Goal: Communication & Community: Answer question/provide support

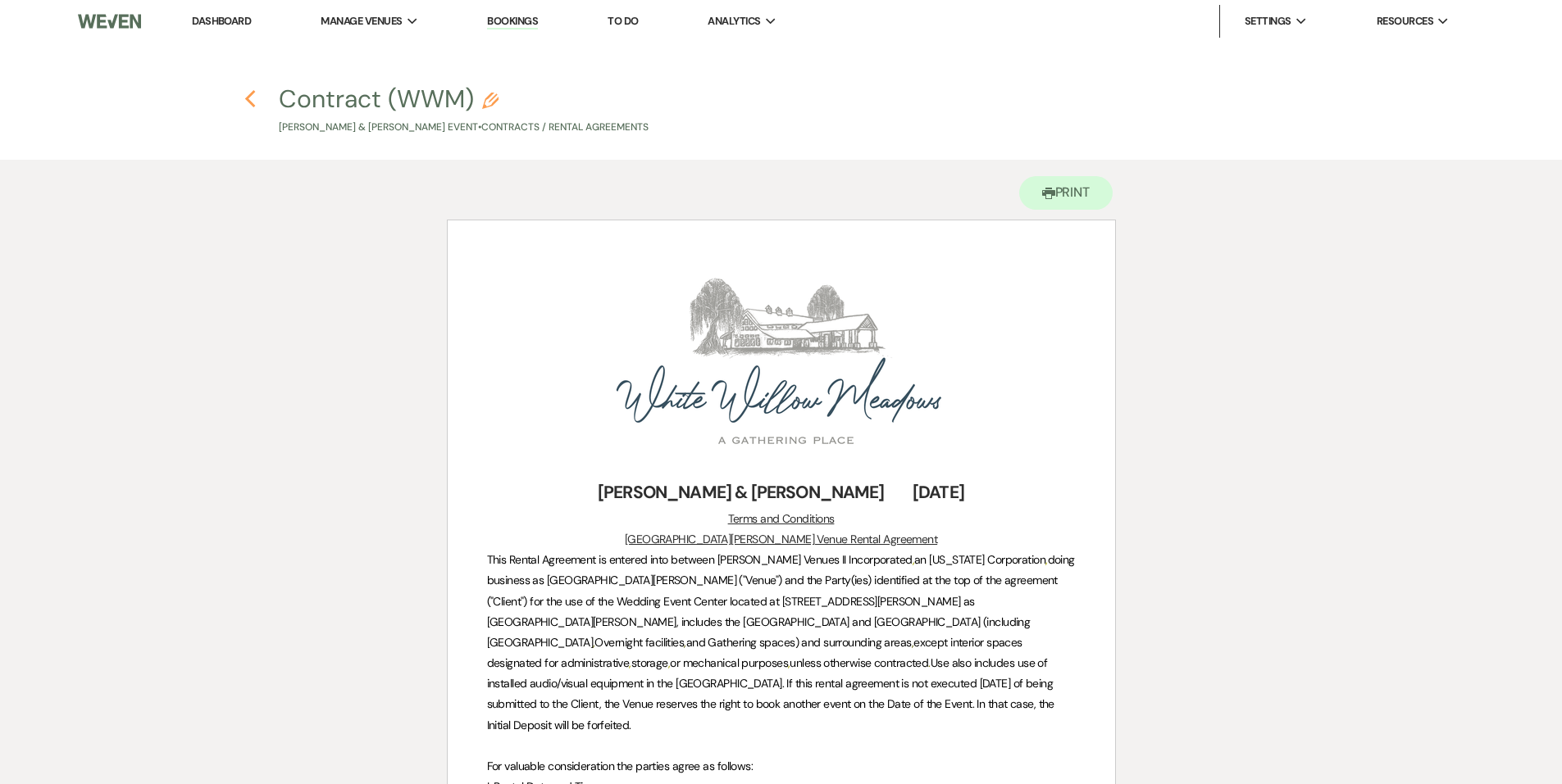
click at [247, 95] on icon "Previous" at bounding box center [250, 99] width 12 height 20
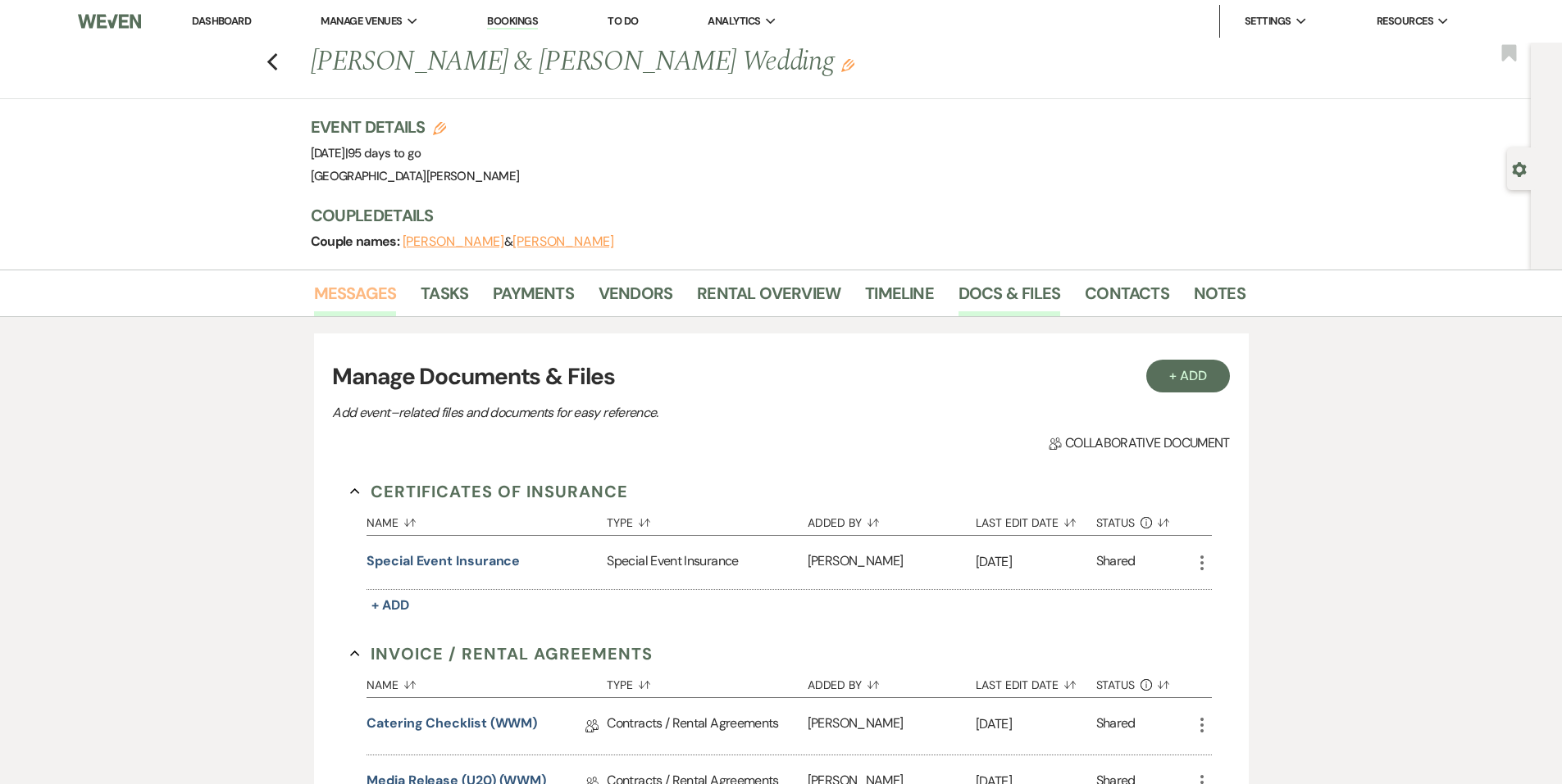
click at [390, 287] on link "Messages" at bounding box center [355, 298] width 83 height 36
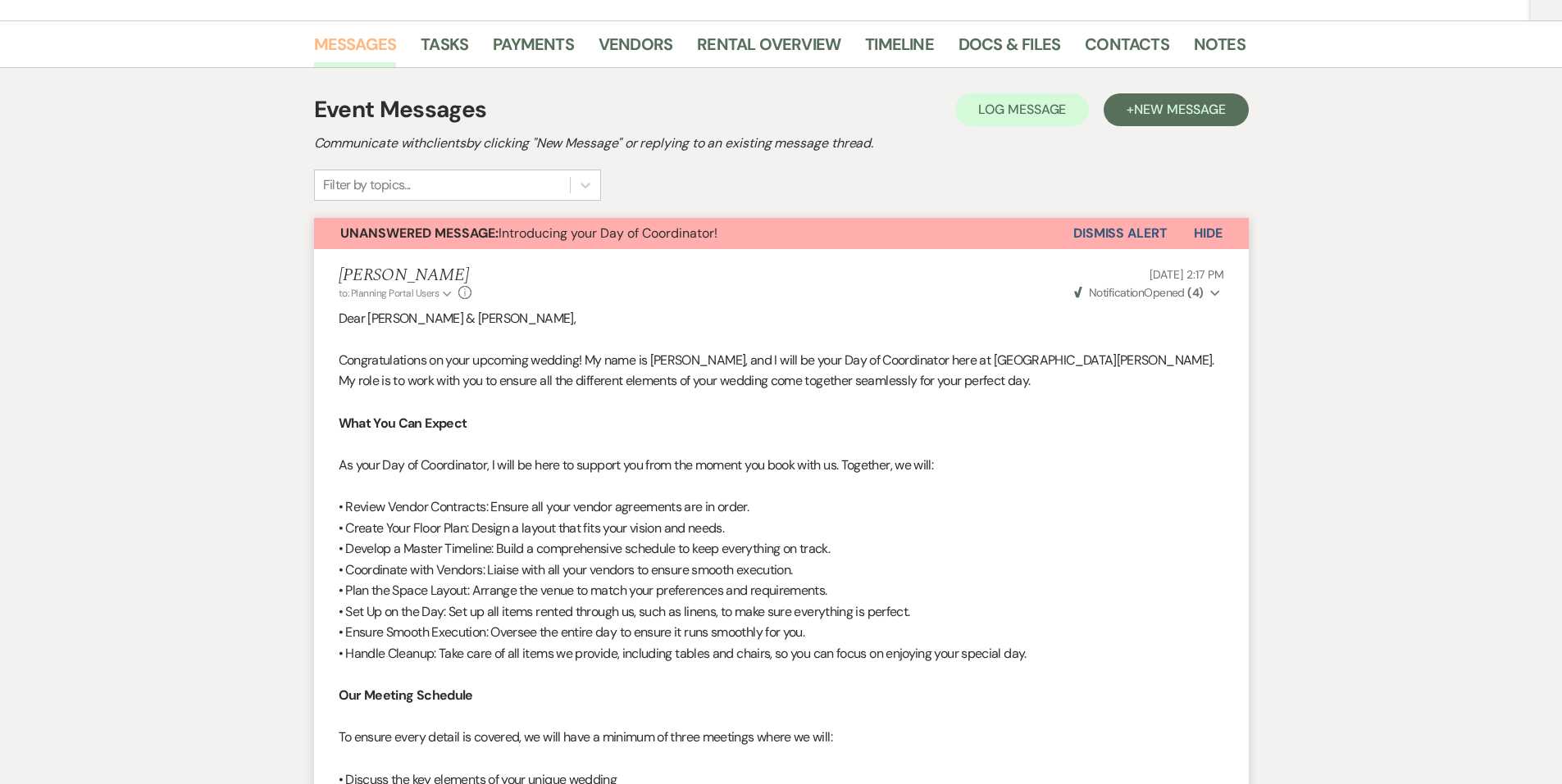
scroll to position [245, 0]
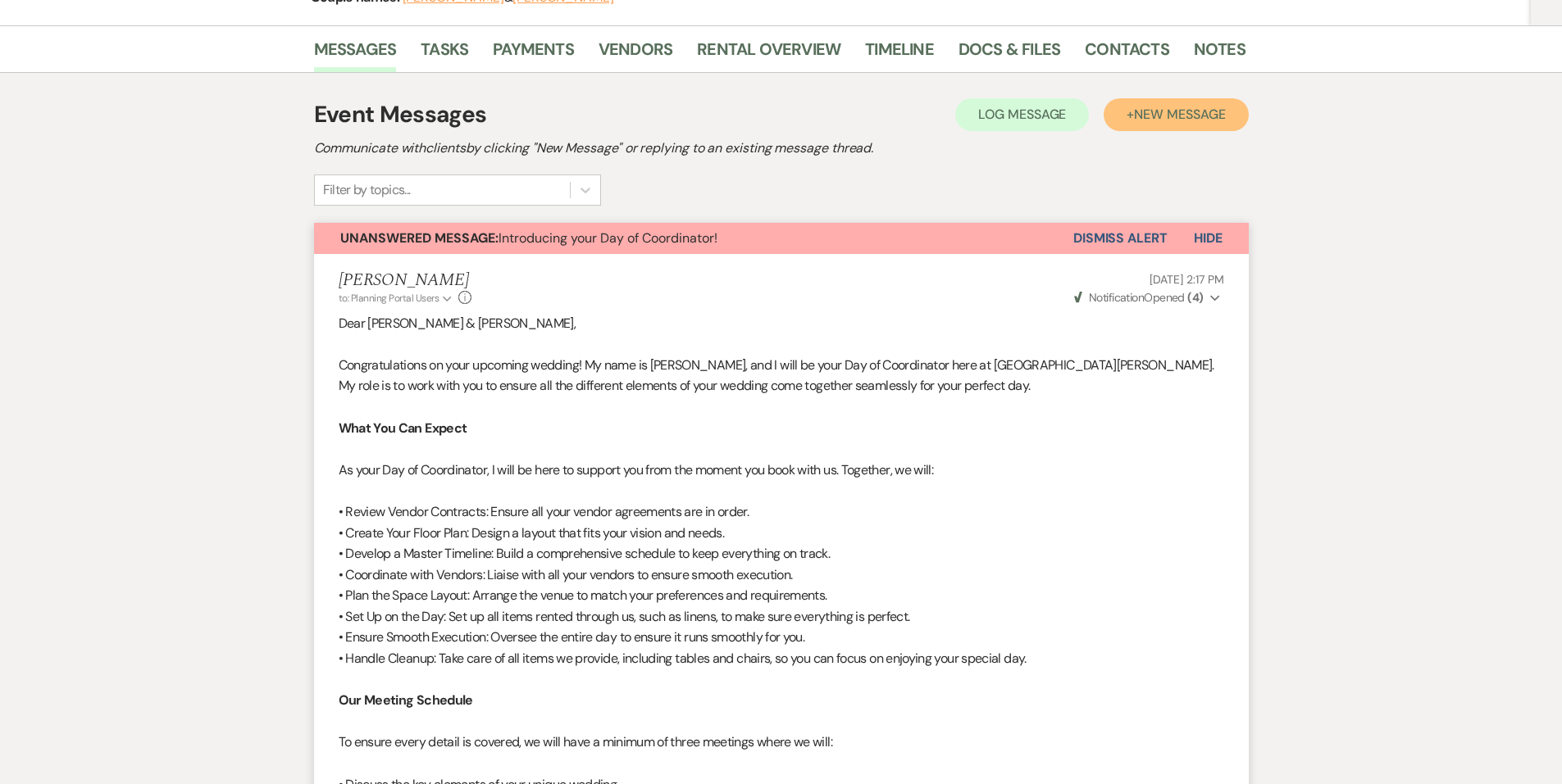
click at [1183, 123] on button "+ New Message" at bounding box center [1175, 114] width 144 height 33
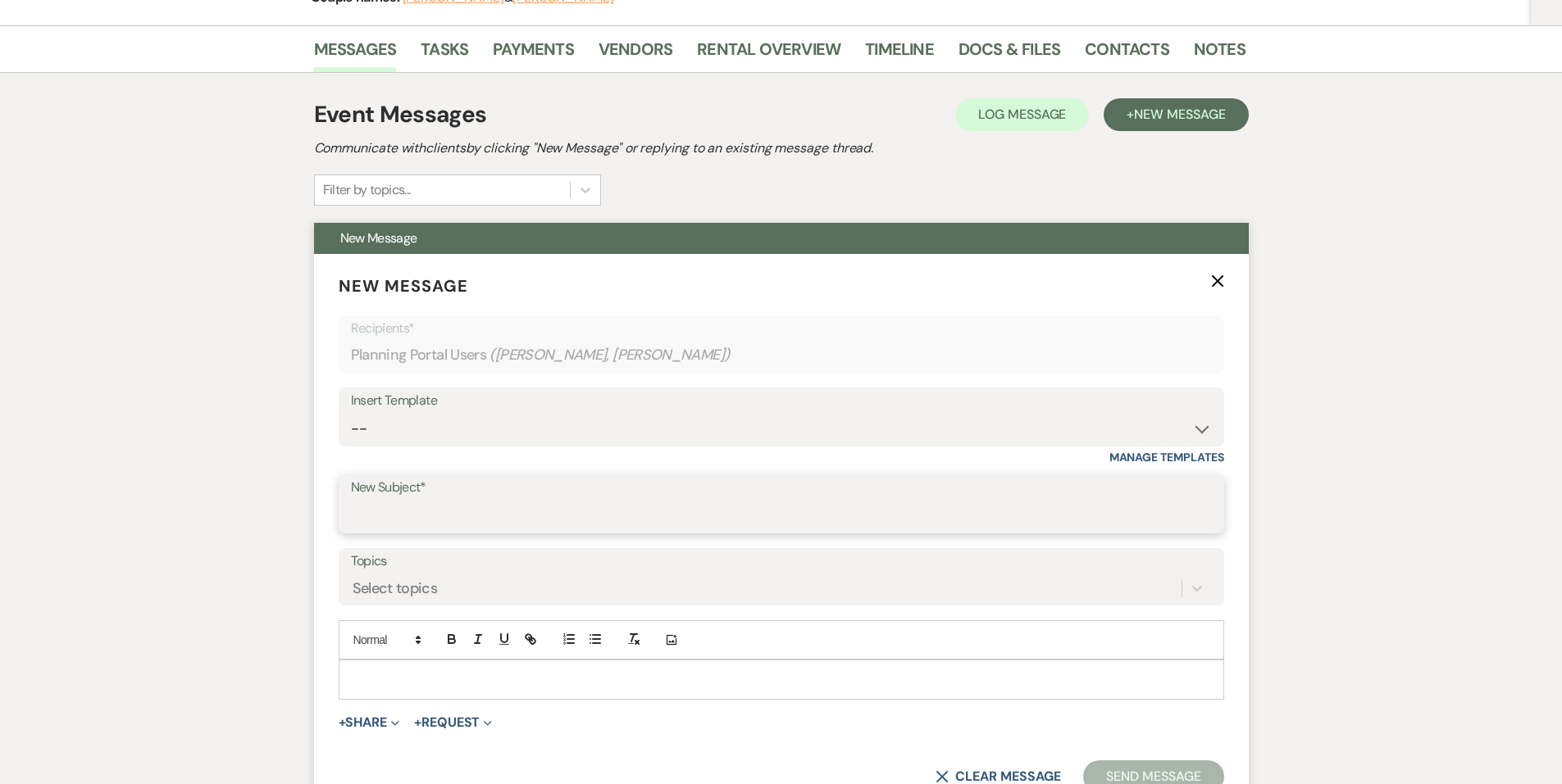
click at [379, 515] on input "New Subject*" at bounding box center [781, 516] width 861 height 32
type input "First Meeting Follow up!"
click at [506, 682] on p at bounding box center [781, 679] width 860 height 18
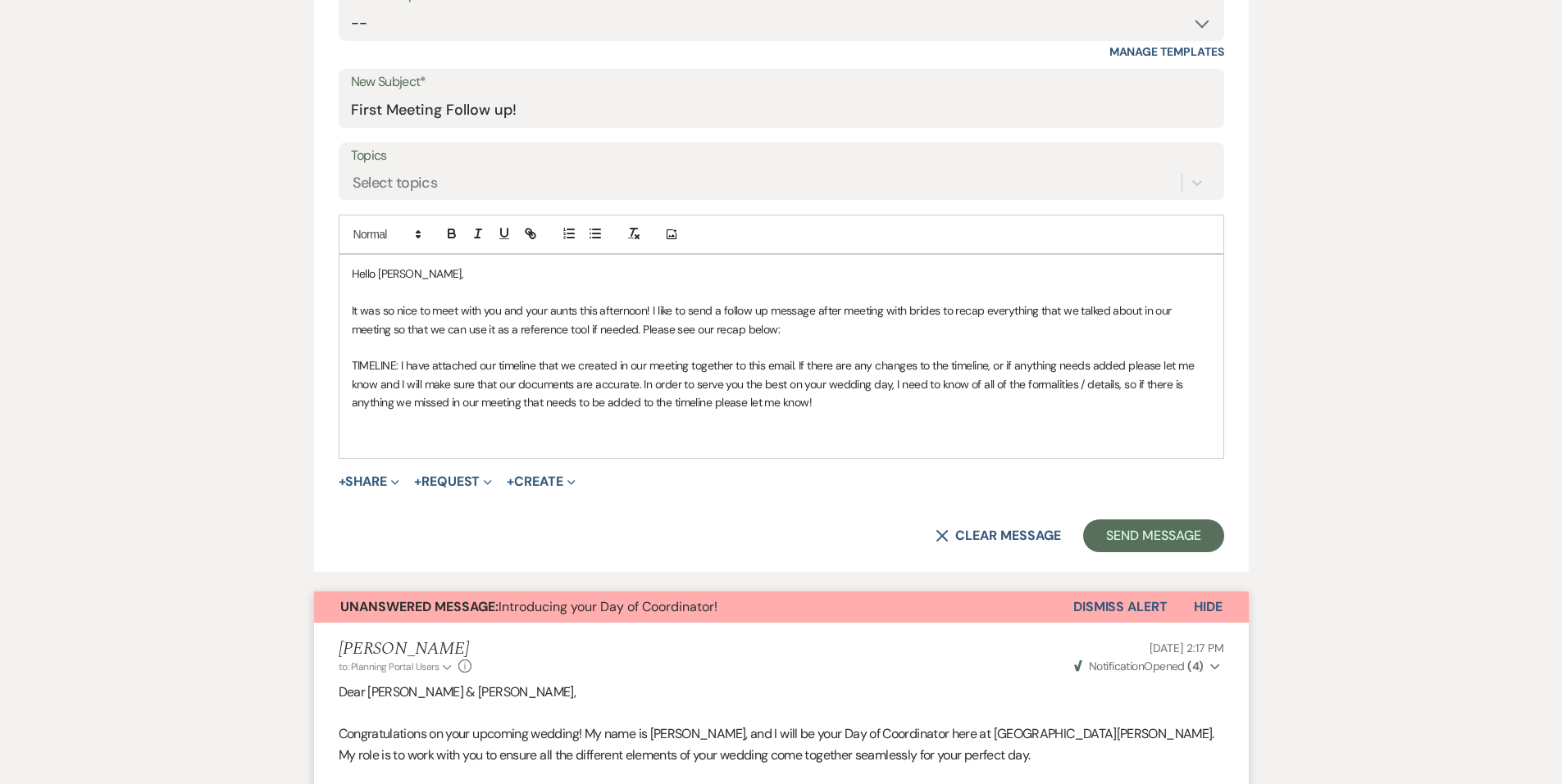
scroll to position [654, 0]
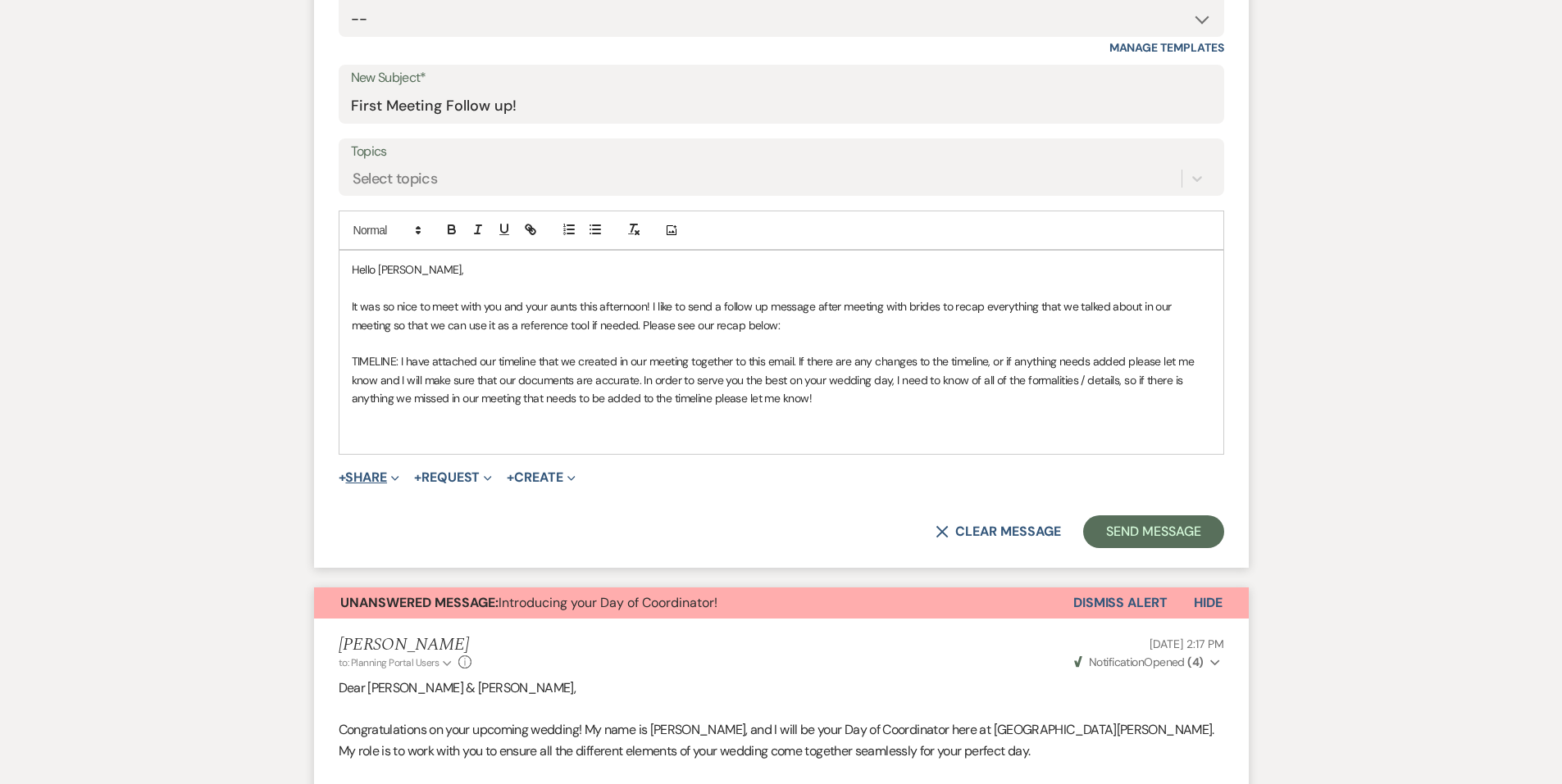
click at [375, 475] on button "+ Share Expand" at bounding box center [369, 478] width 61 height 13
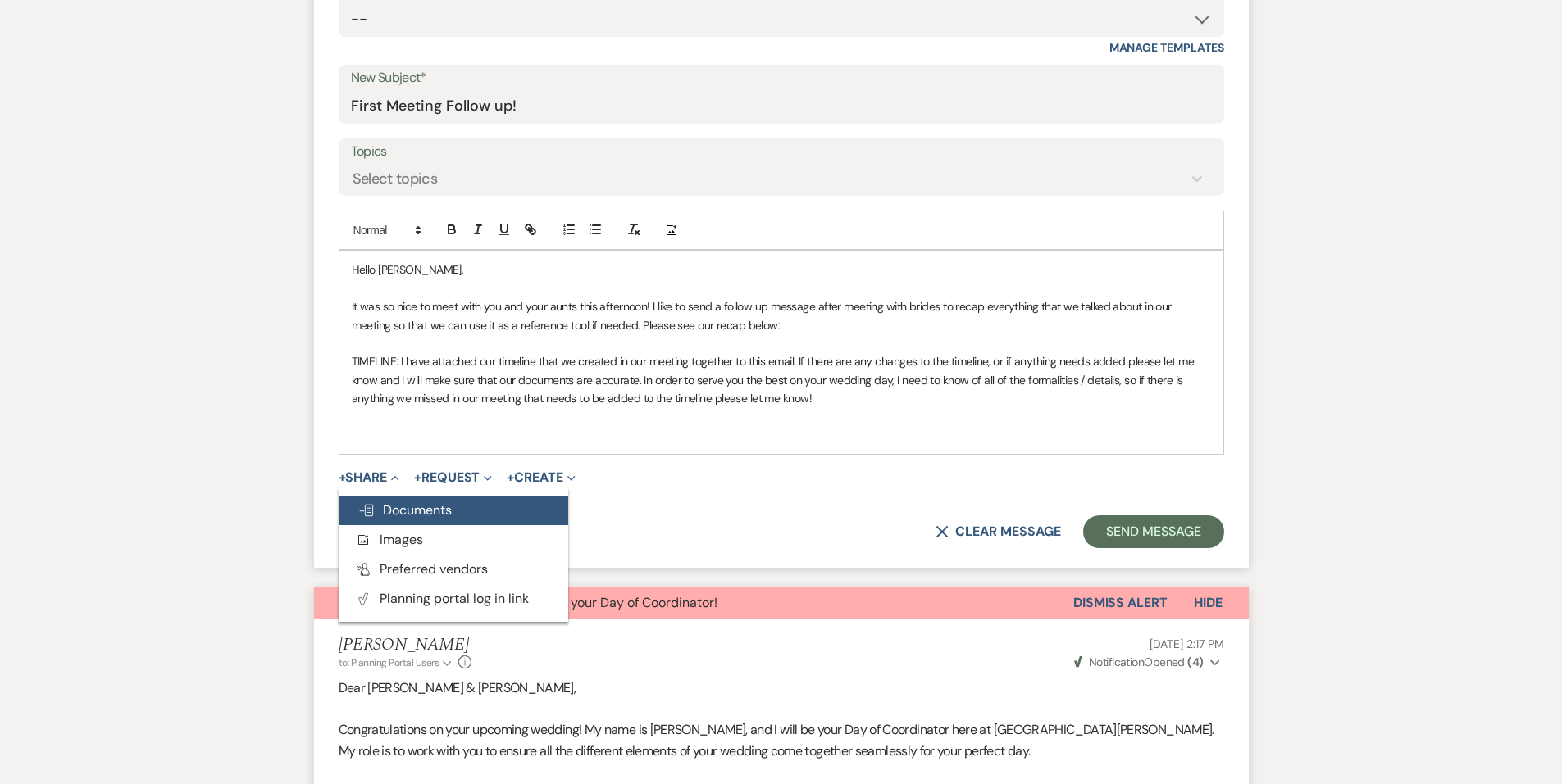
click at [406, 512] on span "Doc Upload Documents" at bounding box center [405, 510] width 93 height 18
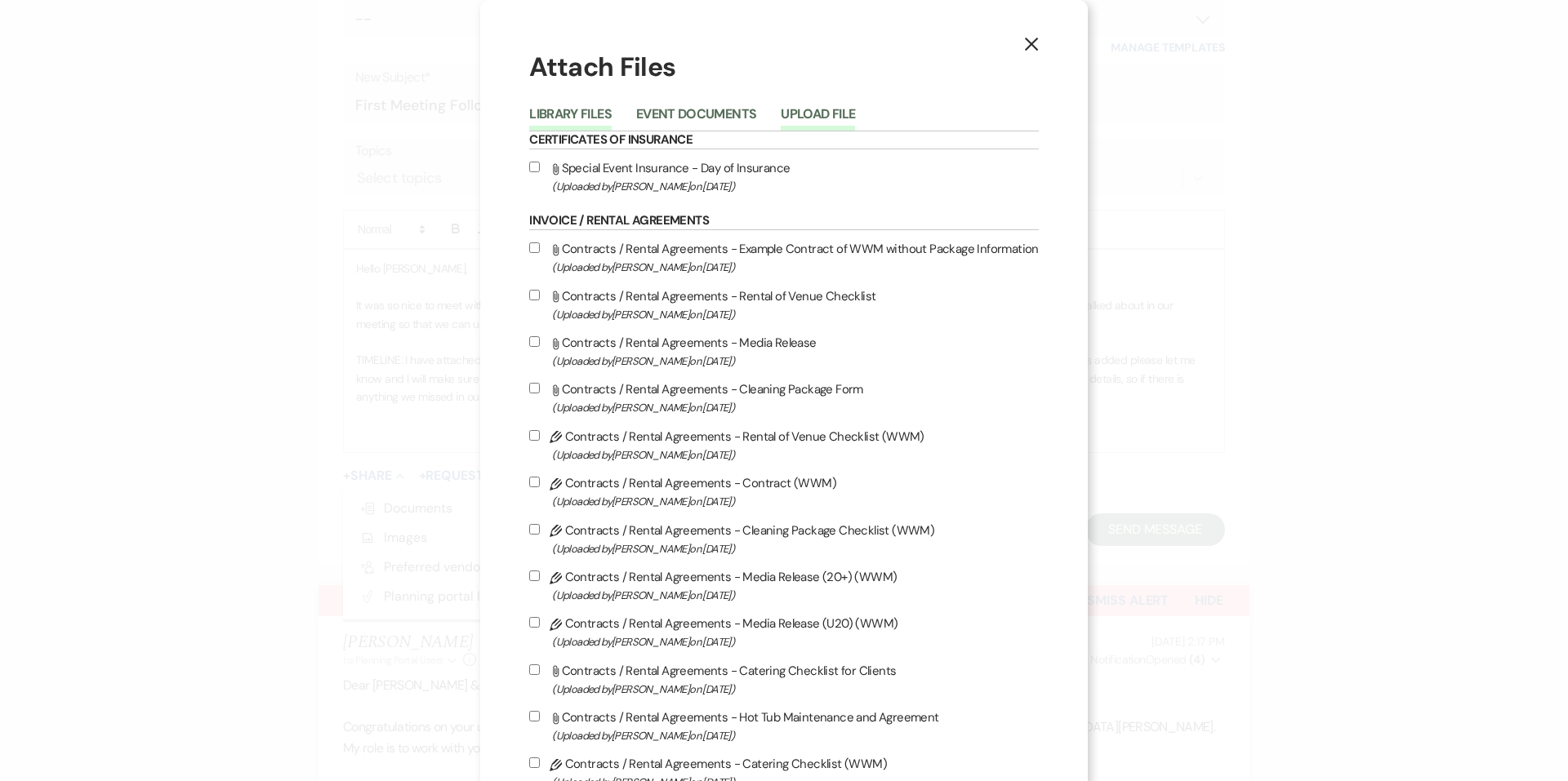
click at [805, 113] on button "Upload File" at bounding box center [817, 119] width 74 height 23
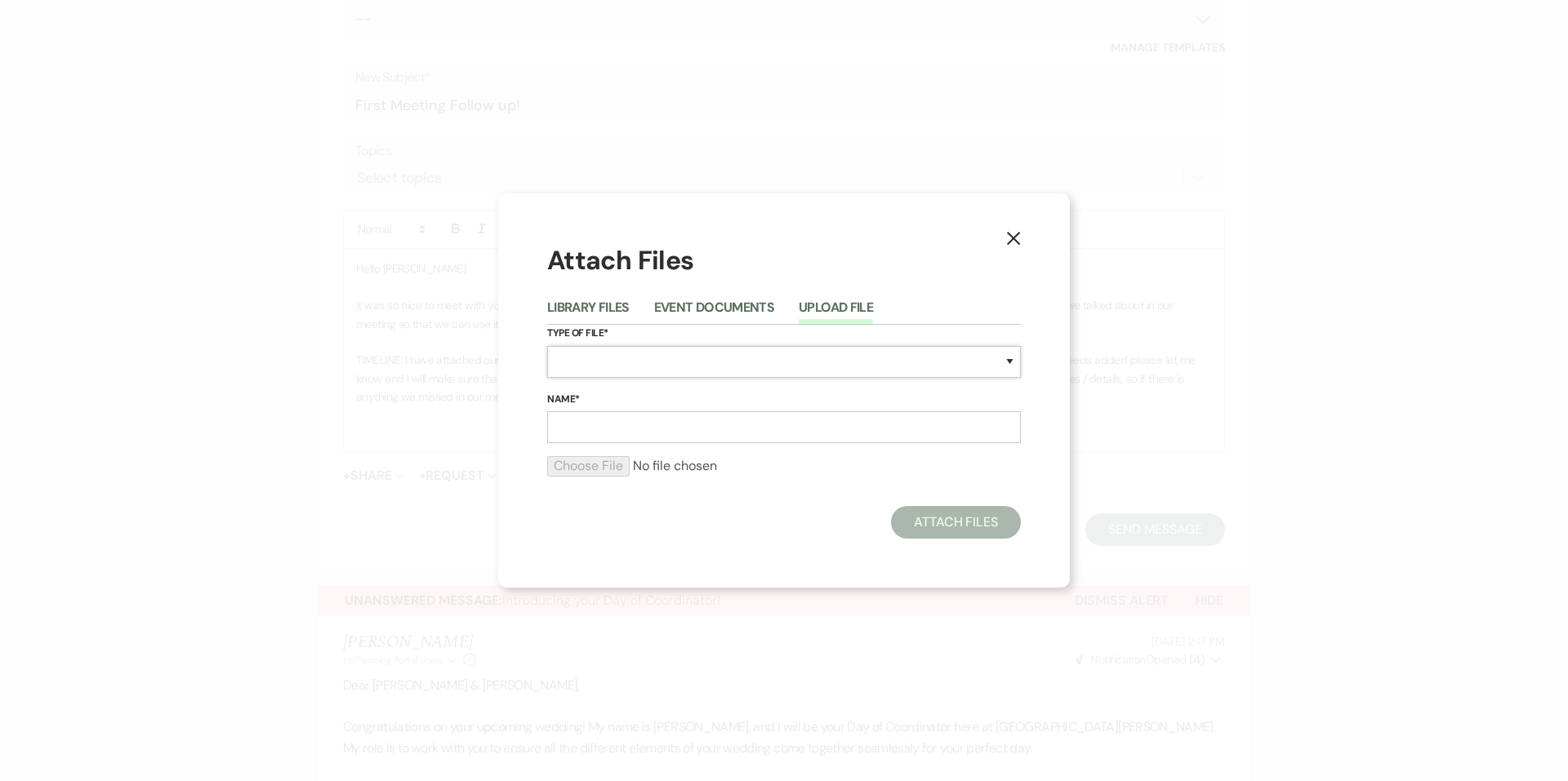
click at [619, 368] on select "Special Event Insurance Vendor Certificate of Insurance Contracts / Rental Agre…" at bounding box center [783, 362] width 474 height 31
select select "30"
click at [547, 346] on select "Special Event Insurance Vendor Certificate of Insurance Contracts / Rental Agre…" at bounding box center [783, 362] width 474 height 31
click at [639, 420] on input "Name*" at bounding box center [783, 427] width 474 height 31
type input "Event Day of Timeline"
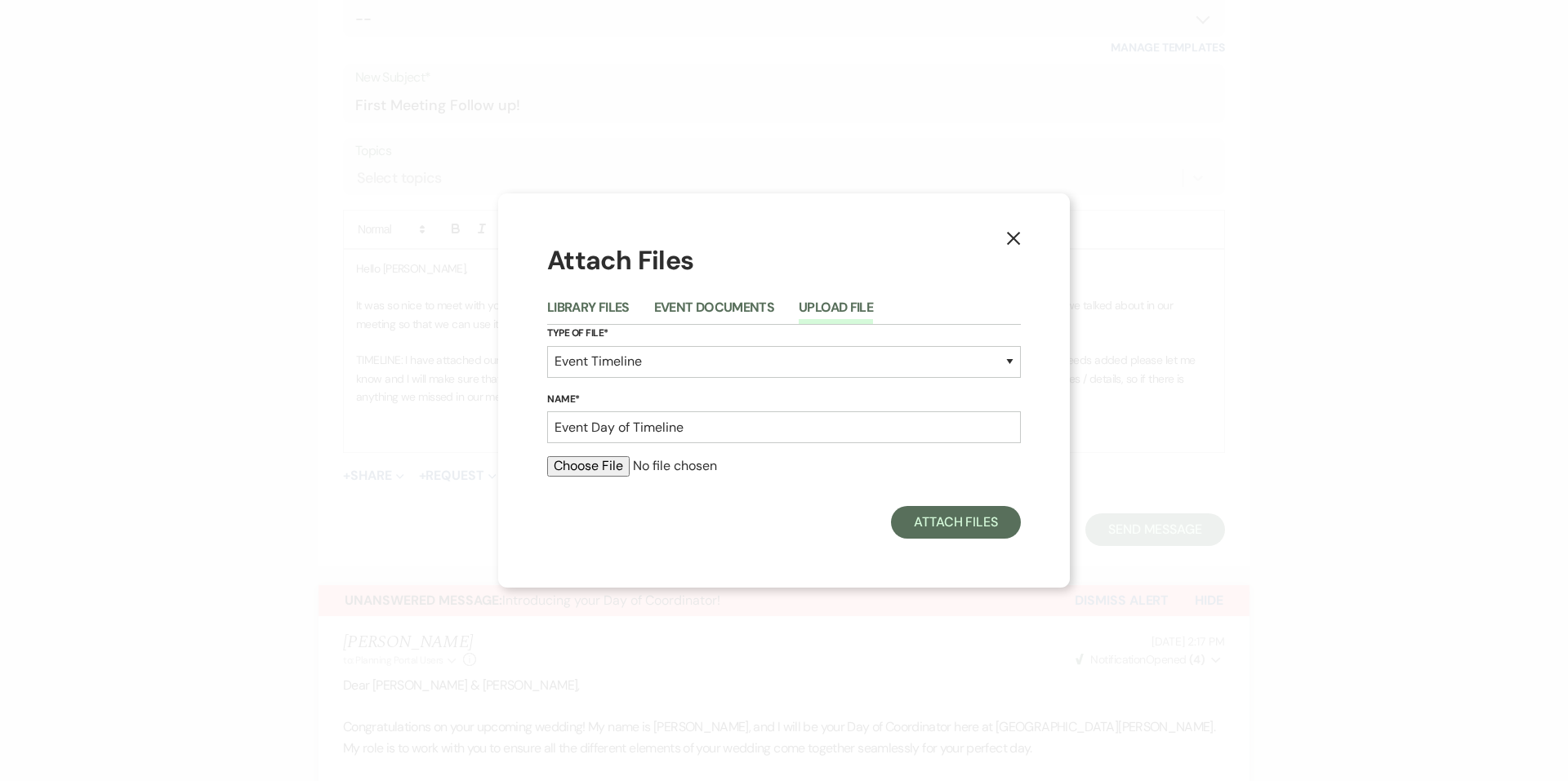
click at [577, 459] on input "file" at bounding box center [783, 466] width 474 height 19
type input "C:\fakepath\[PERSON_NAME] _ Abubakr Event Docs .pdf"
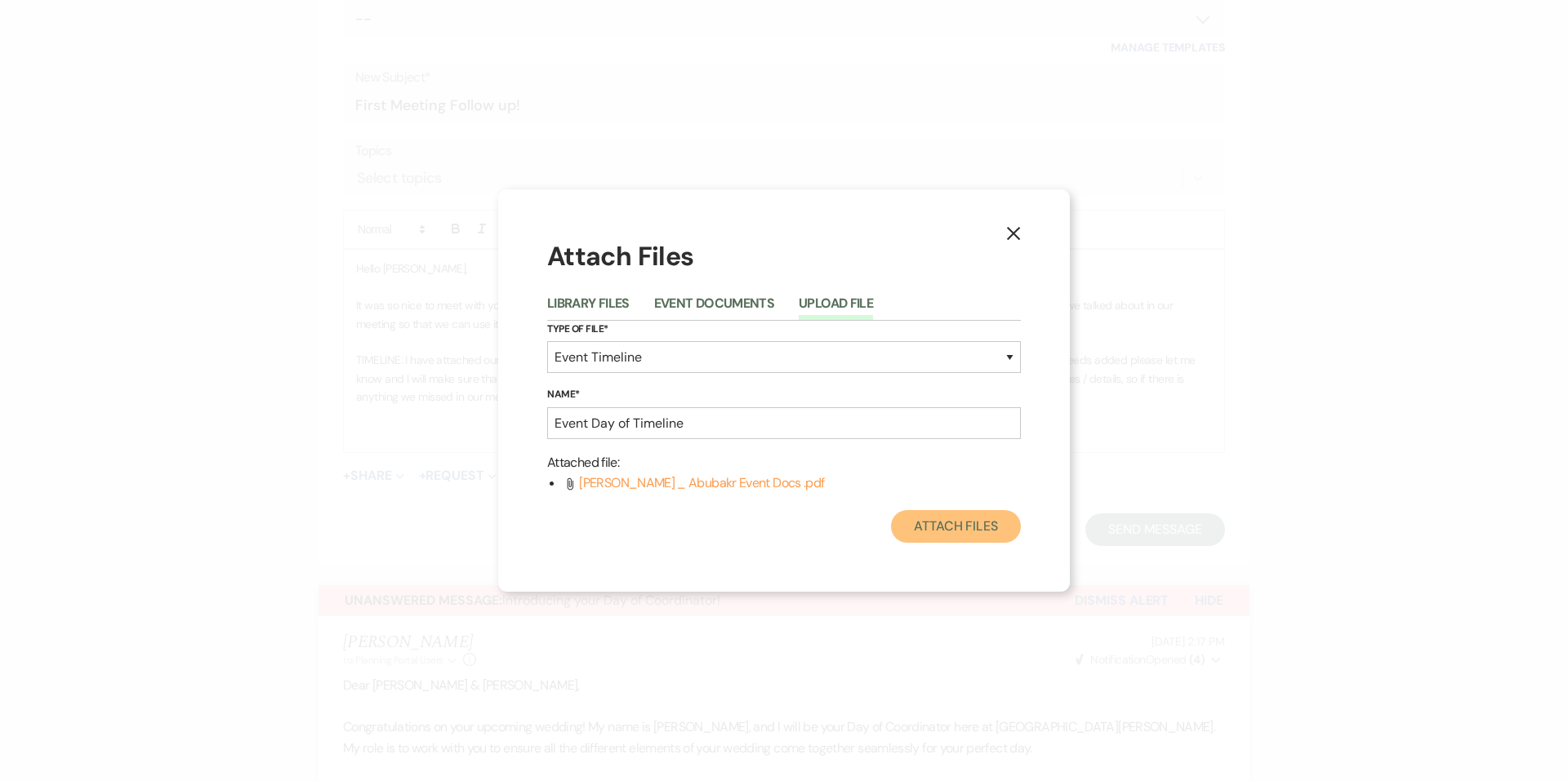
click at [991, 538] on button "Attach Files" at bounding box center [955, 526] width 130 height 32
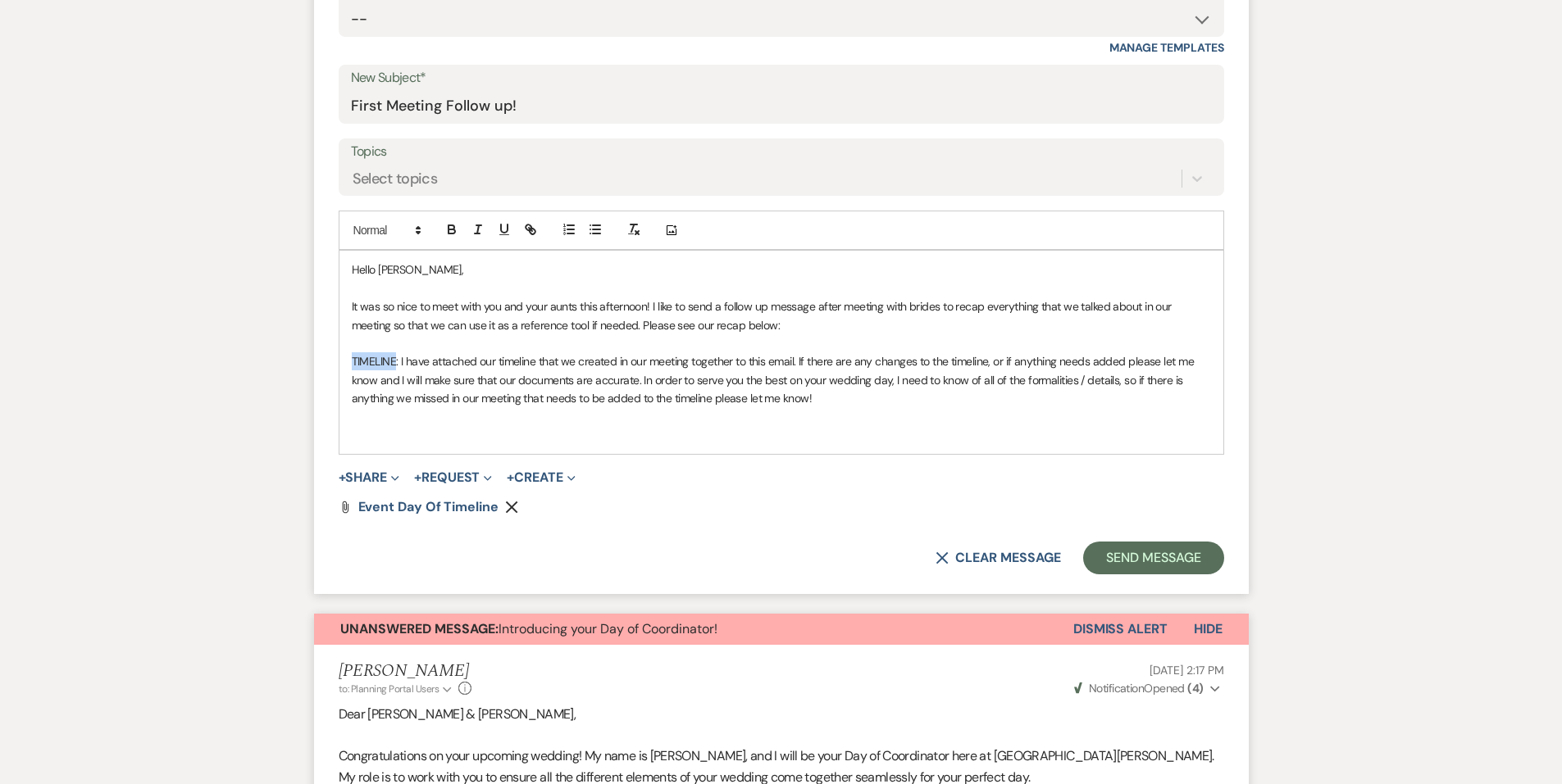
drag, startPoint x: 349, startPoint y: 359, endPoint x: 396, endPoint y: 364, distance: 47.3
click at [396, 364] on div "Hello [PERSON_NAME], It was so nice to meet with you and your aunts this aftern…" at bounding box center [781, 352] width 884 height 204
click at [452, 231] on icon "button" at bounding box center [451, 232] width 7 height 4
click at [434, 412] on p at bounding box center [781, 417] width 860 height 18
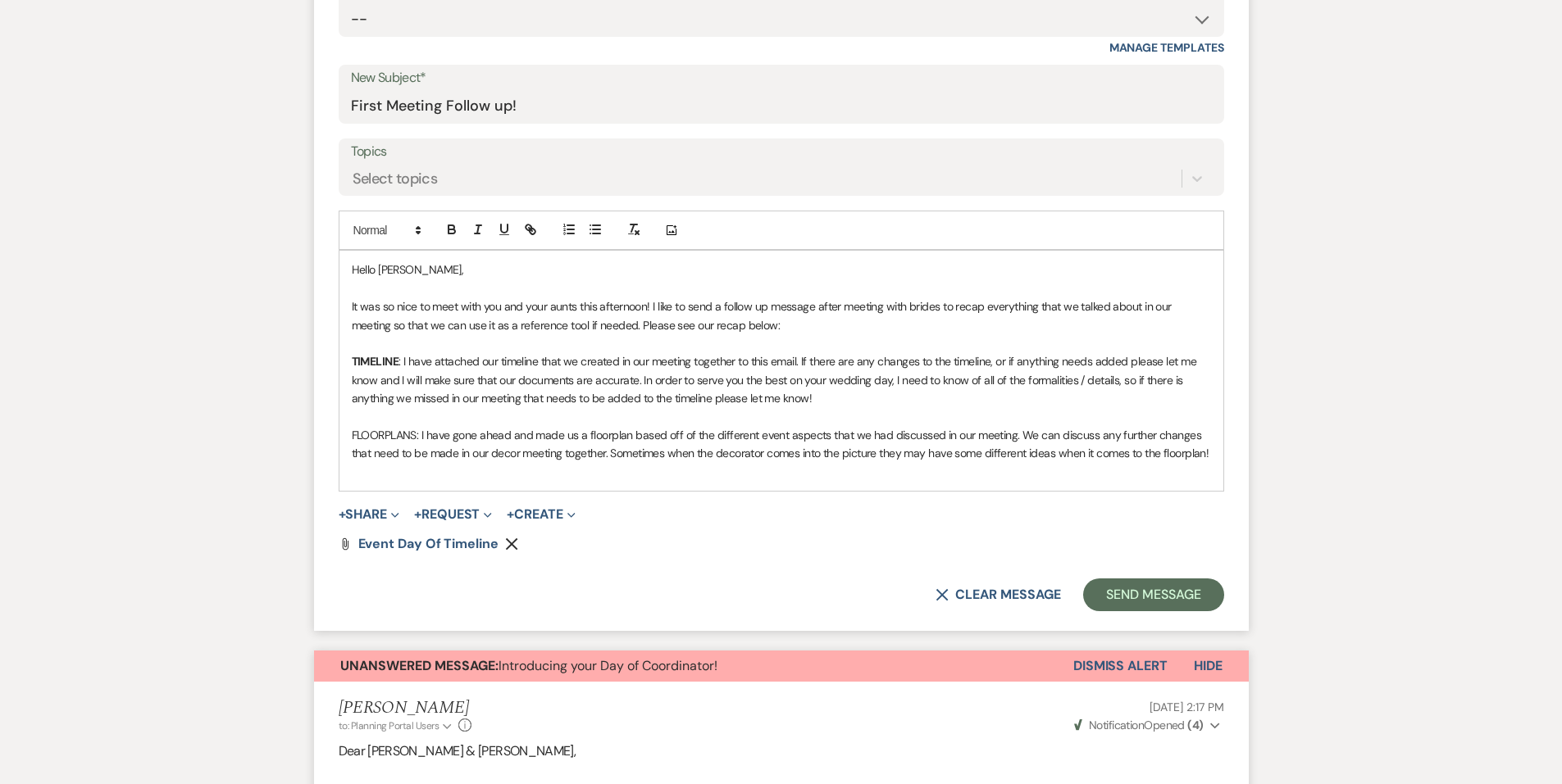
drag, startPoint x: 611, startPoint y: 452, endPoint x: 1216, endPoint y: 456, distance: 605.0
click at [1216, 456] on div "Hello [PERSON_NAME], It was so nice to meet with you and your aunts this aftern…" at bounding box center [781, 371] width 884 height 240
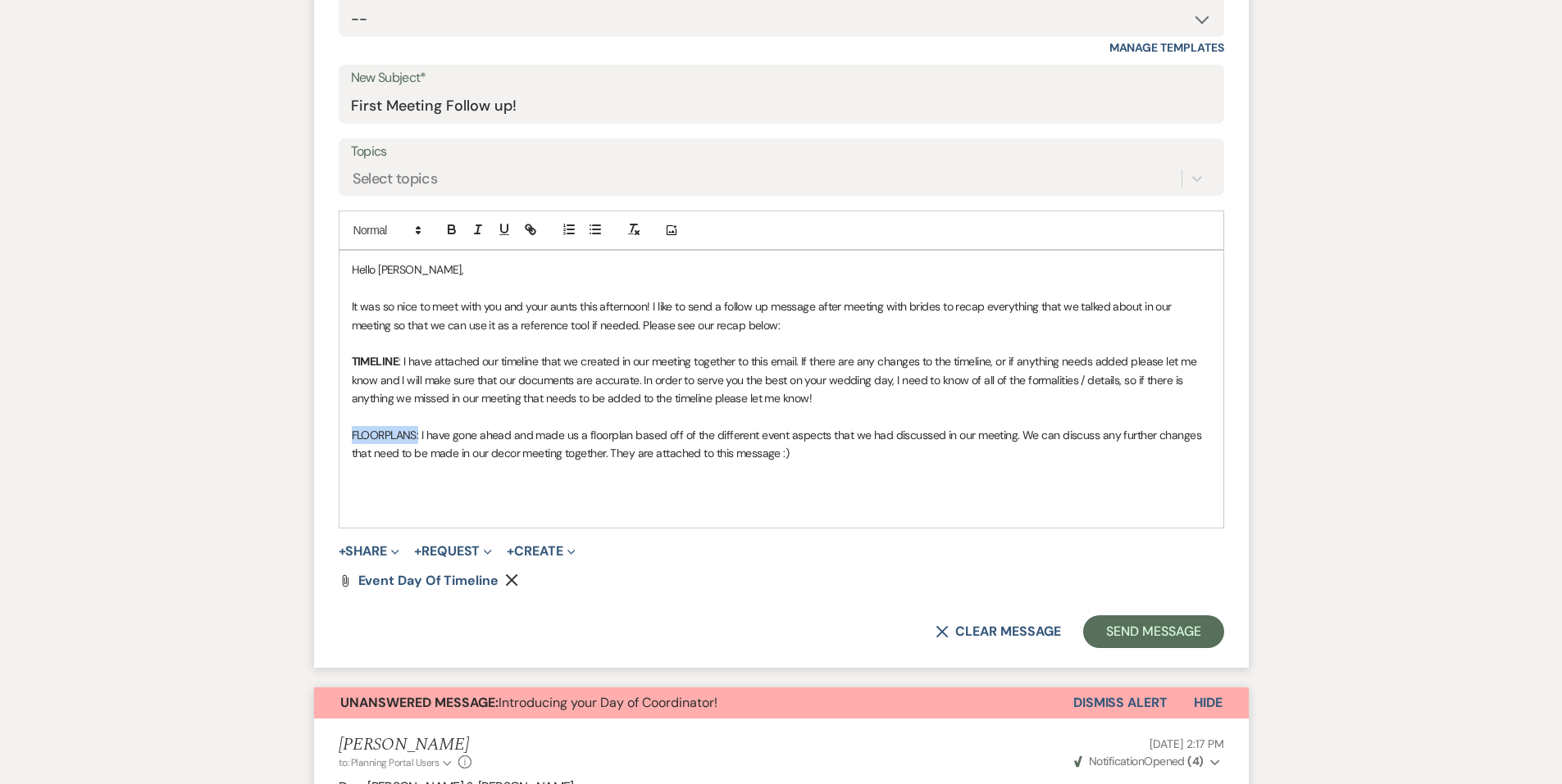
drag, startPoint x: 352, startPoint y: 432, endPoint x: 420, endPoint y: 437, distance: 68.2
click at [420, 437] on p "FLOORPLANS: I have gone ahead and made us a floorplan based off of the differen…" at bounding box center [781, 445] width 860 height 37
click at [450, 231] on icon "button" at bounding box center [451, 232] width 7 height 4
click at [438, 485] on p at bounding box center [781, 489] width 860 height 18
click at [357, 548] on button "+ Share Expand" at bounding box center [369, 551] width 61 height 13
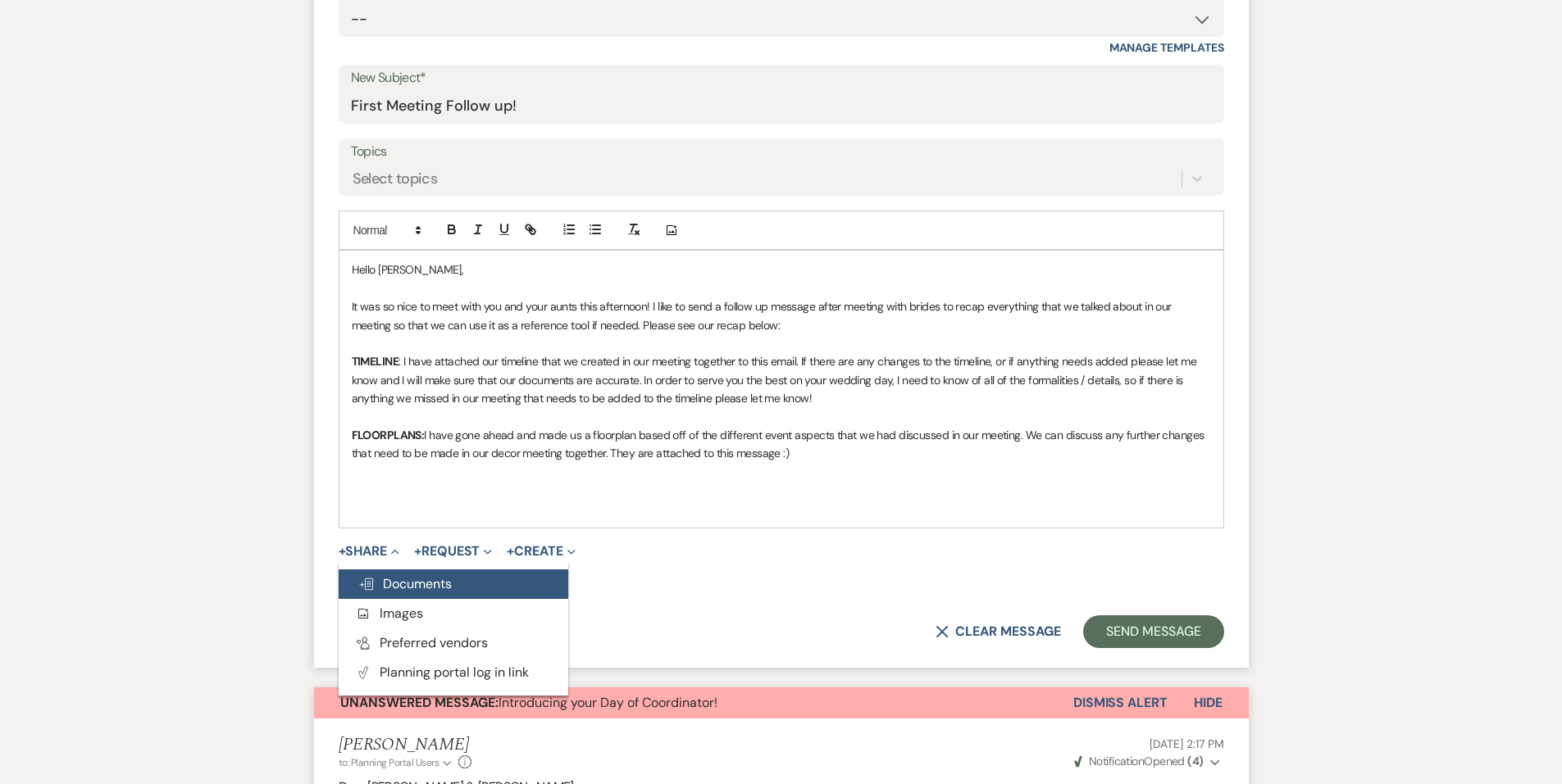
click at [424, 574] on button "Doc Upload Documents" at bounding box center [453, 584] width 230 height 30
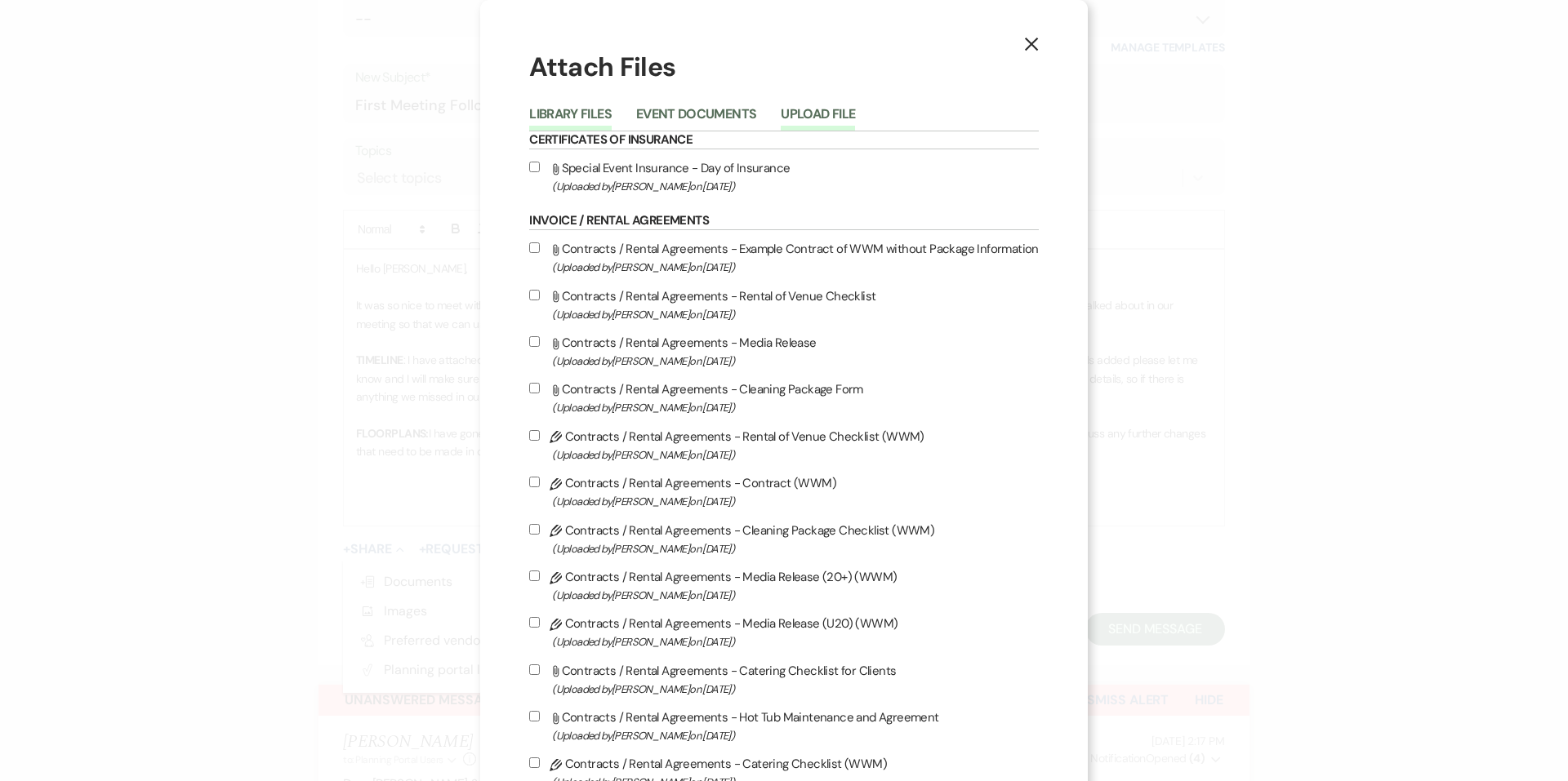
click at [828, 129] on button "Upload File" at bounding box center [817, 119] width 74 height 23
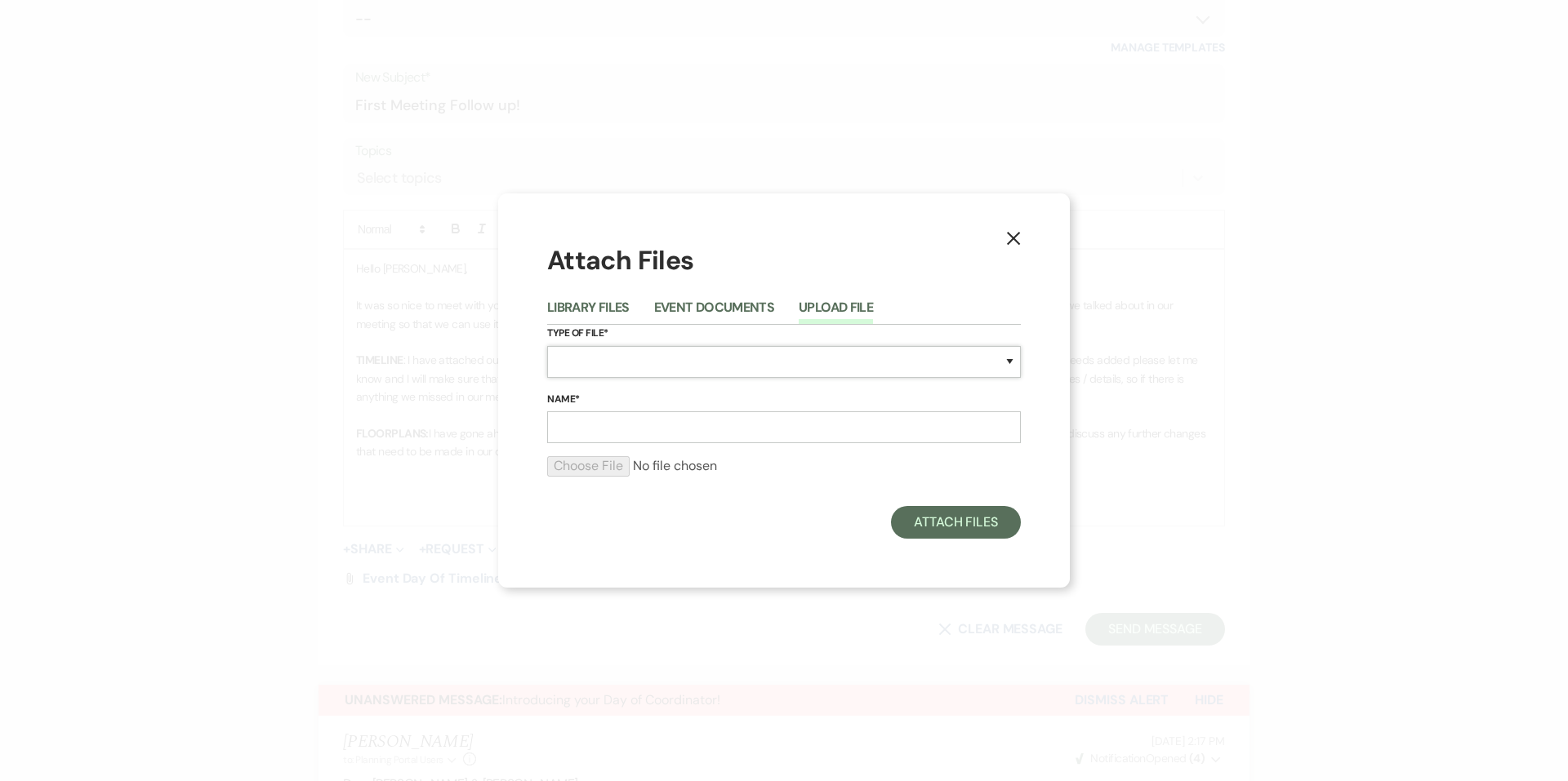
click at [633, 355] on select "Special Event Insurance Vendor Certificate of Insurance Contracts / Rental Agre…" at bounding box center [783, 362] width 474 height 31
select select "24"
click at [547, 346] on select "Special Event Insurance Vendor Certificate of Insurance Contracts / Rental Agre…" at bounding box center [783, 362] width 474 height 31
click at [595, 425] on input "Name*" at bounding box center [783, 427] width 474 height 31
type input "Event Floorplans"
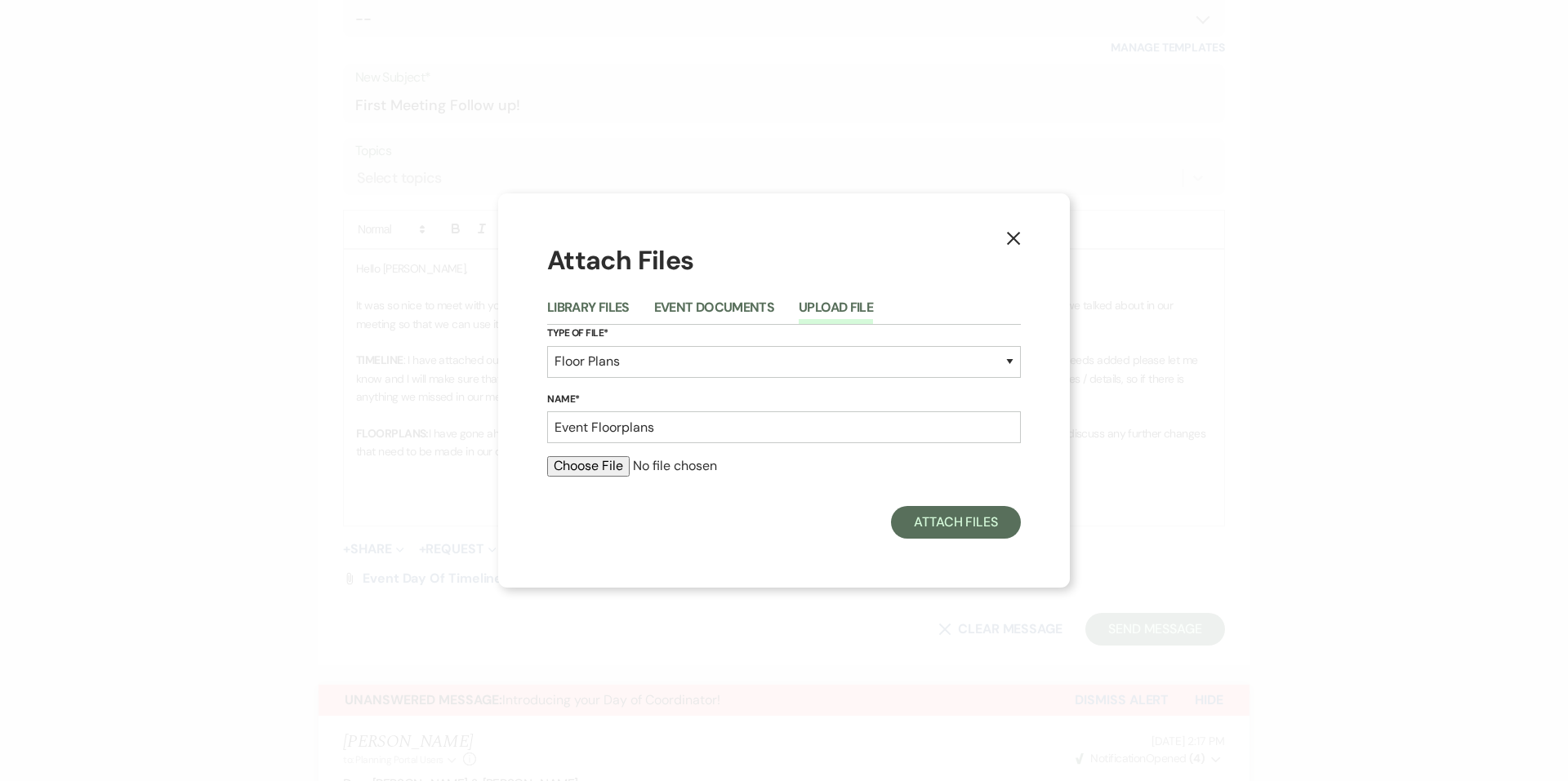
click at [609, 471] on input "file" at bounding box center [783, 466] width 474 height 19
type input "C:\fakepath\[PERSON_NAME] _ [PERSON_NAME].pdf"
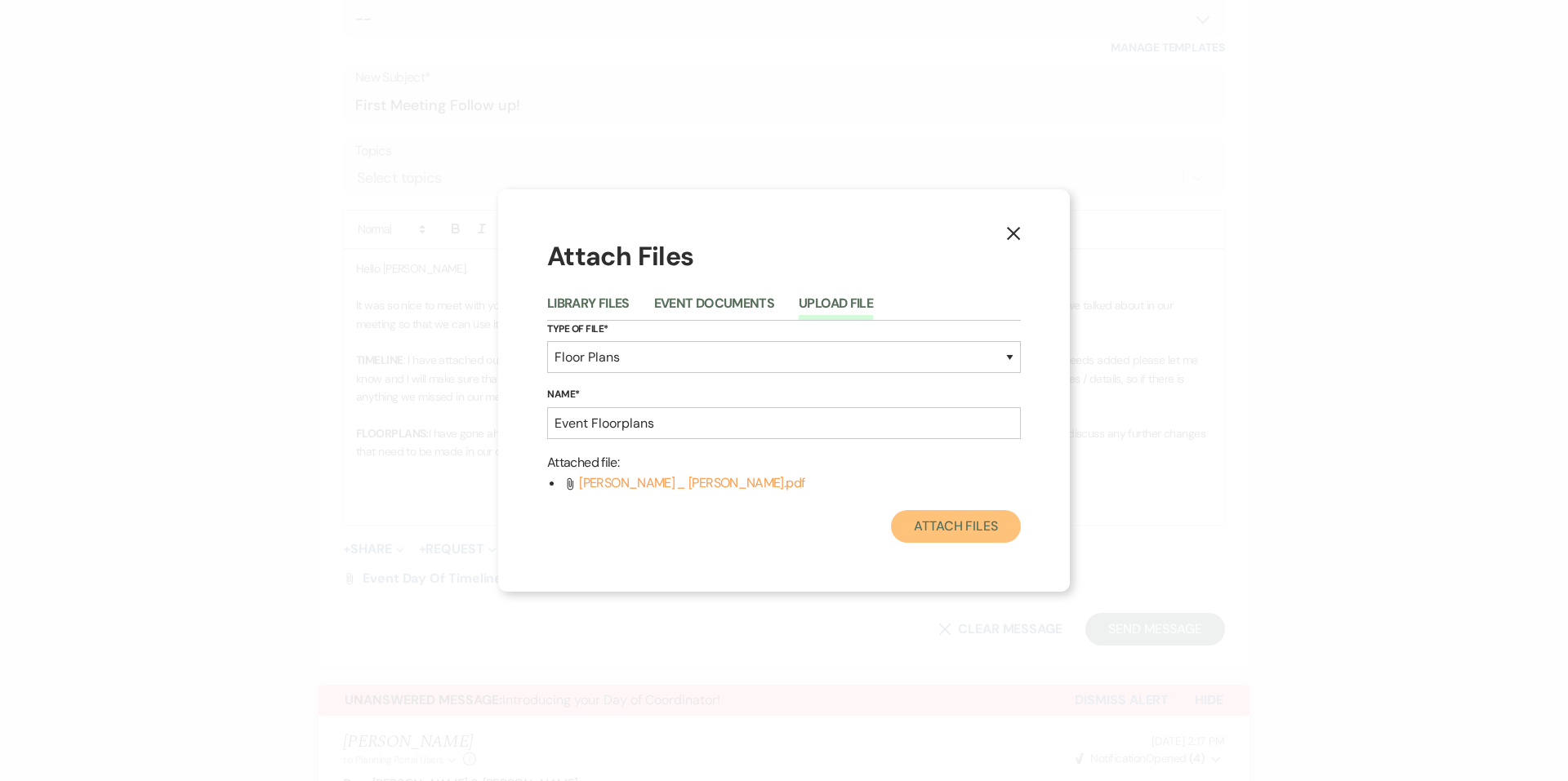
click at [937, 519] on button "Attach Files" at bounding box center [955, 526] width 130 height 32
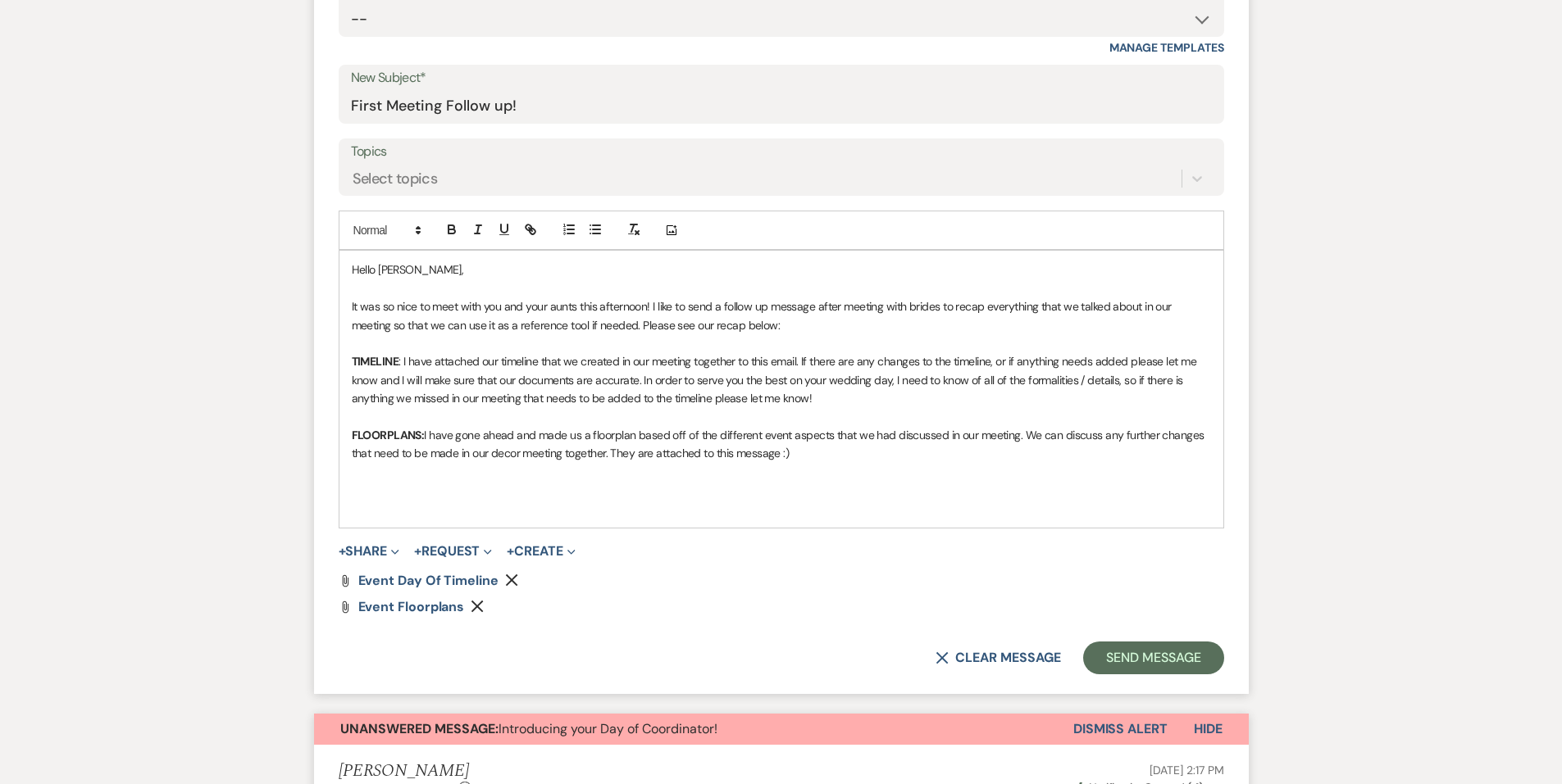
click at [366, 485] on p at bounding box center [781, 489] width 860 height 18
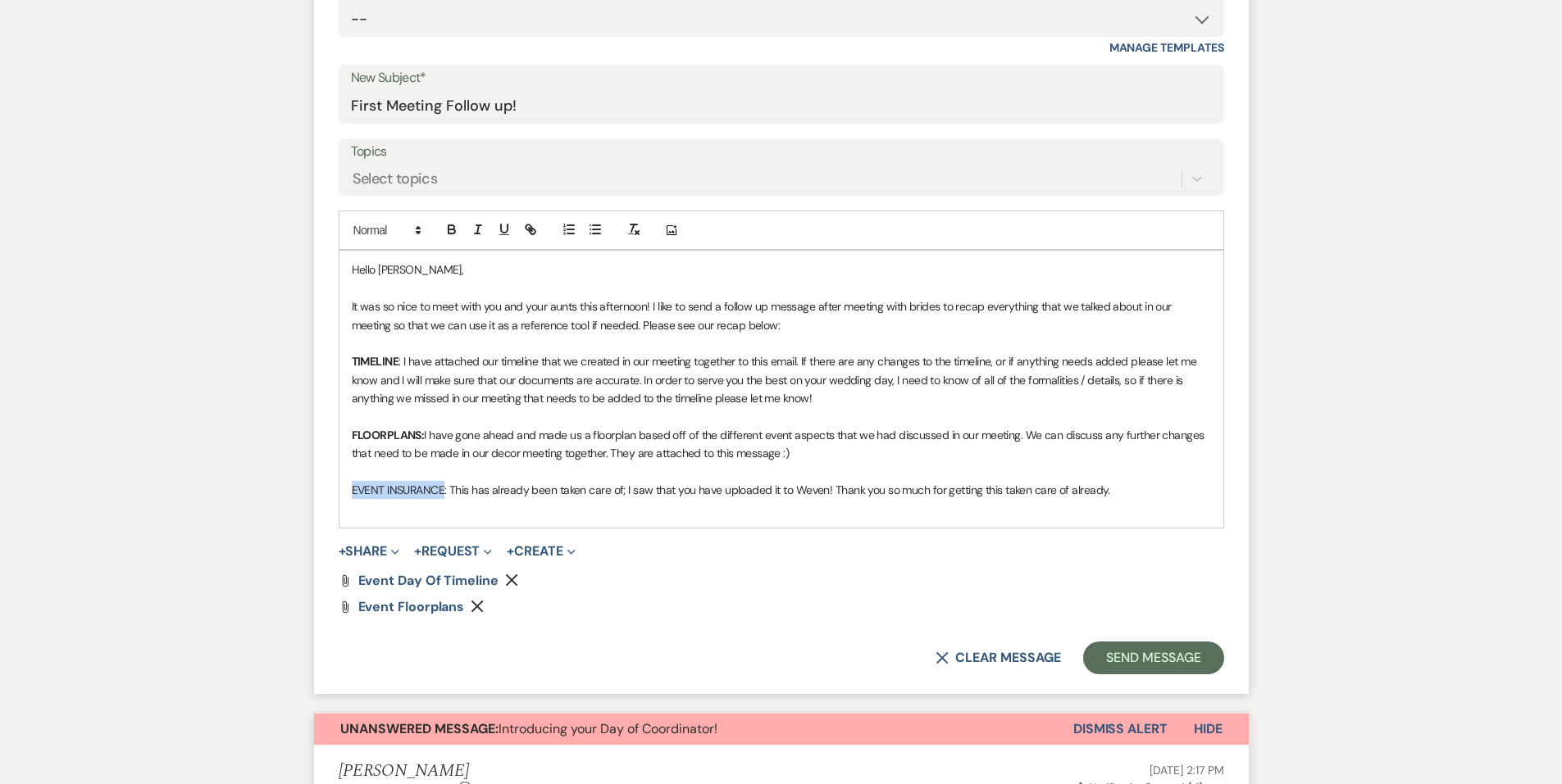
drag, startPoint x: 445, startPoint y: 493, endPoint x: 331, endPoint y: 492, distance: 114.0
click at [331, 492] on form "New Message X Saving draft... Recipients* Planning Portal Users ( [PERSON_NAME]…" at bounding box center [781, 270] width 935 height 850
click at [449, 242] on div at bounding box center [490, 230] width 105 height 24
click at [449, 231] on icon "button" at bounding box center [451, 232] width 7 height 4
click at [473, 460] on p "FLOORPLANS: I have gone ahead and made us a floorplan based off of the differen…" at bounding box center [781, 445] width 860 height 37
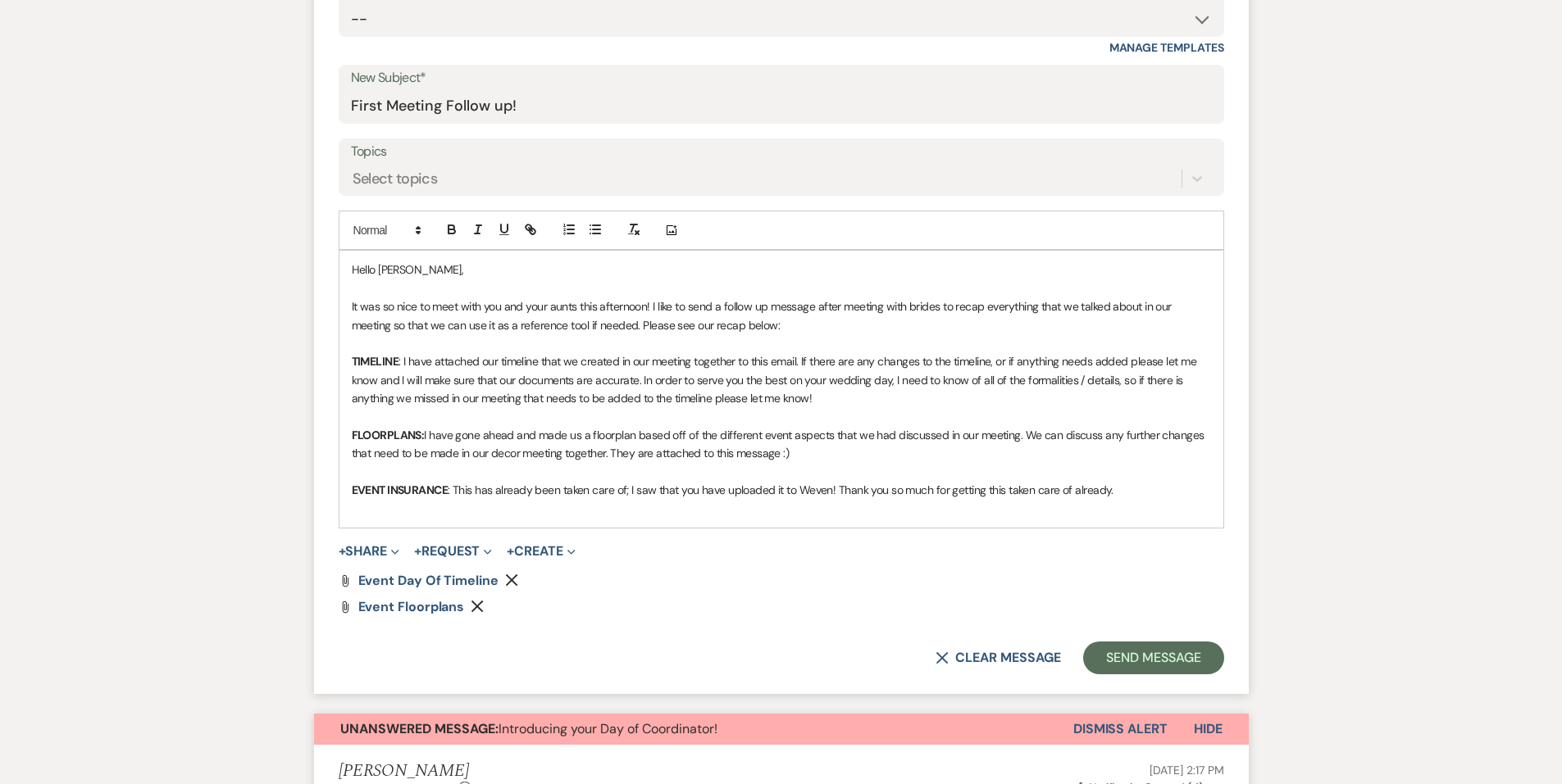
click at [452, 418] on p at bounding box center [781, 417] width 860 height 18
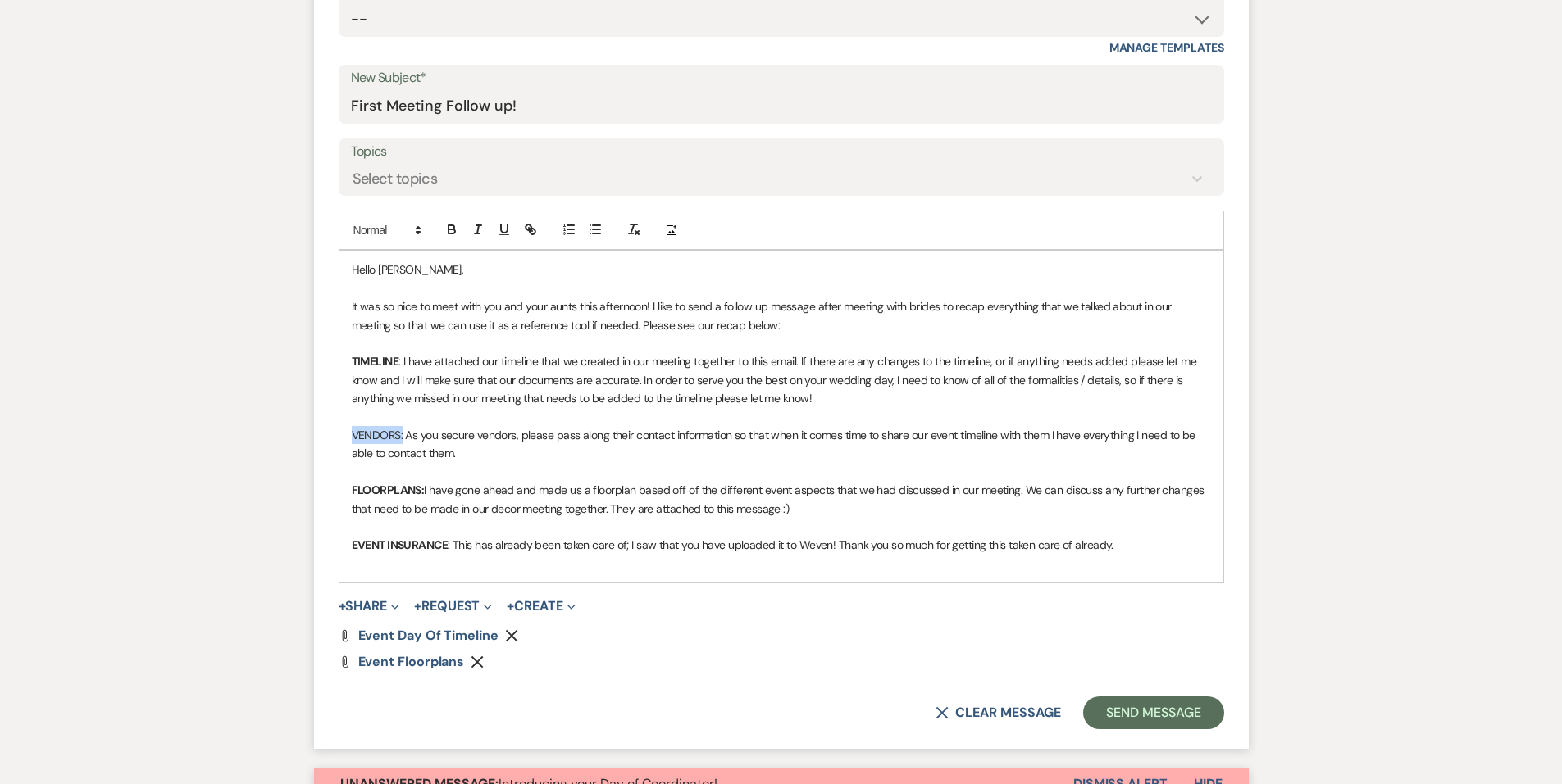
drag, startPoint x: 402, startPoint y: 432, endPoint x: 340, endPoint y: 429, distance: 62.1
click at [340, 429] on div "Hello [PERSON_NAME], It was so nice to meet with you and your aunts this aftern…" at bounding box center [781, 417] width 884 height 332
click at [460, 224] on button "button" at bounding box center [451, 229] width 23 height 20
click at [472, 450] on p "VENDORS: As you secure vendors, please pass along their contact information so …" at bounding box center [781, 445] width 860 height 37
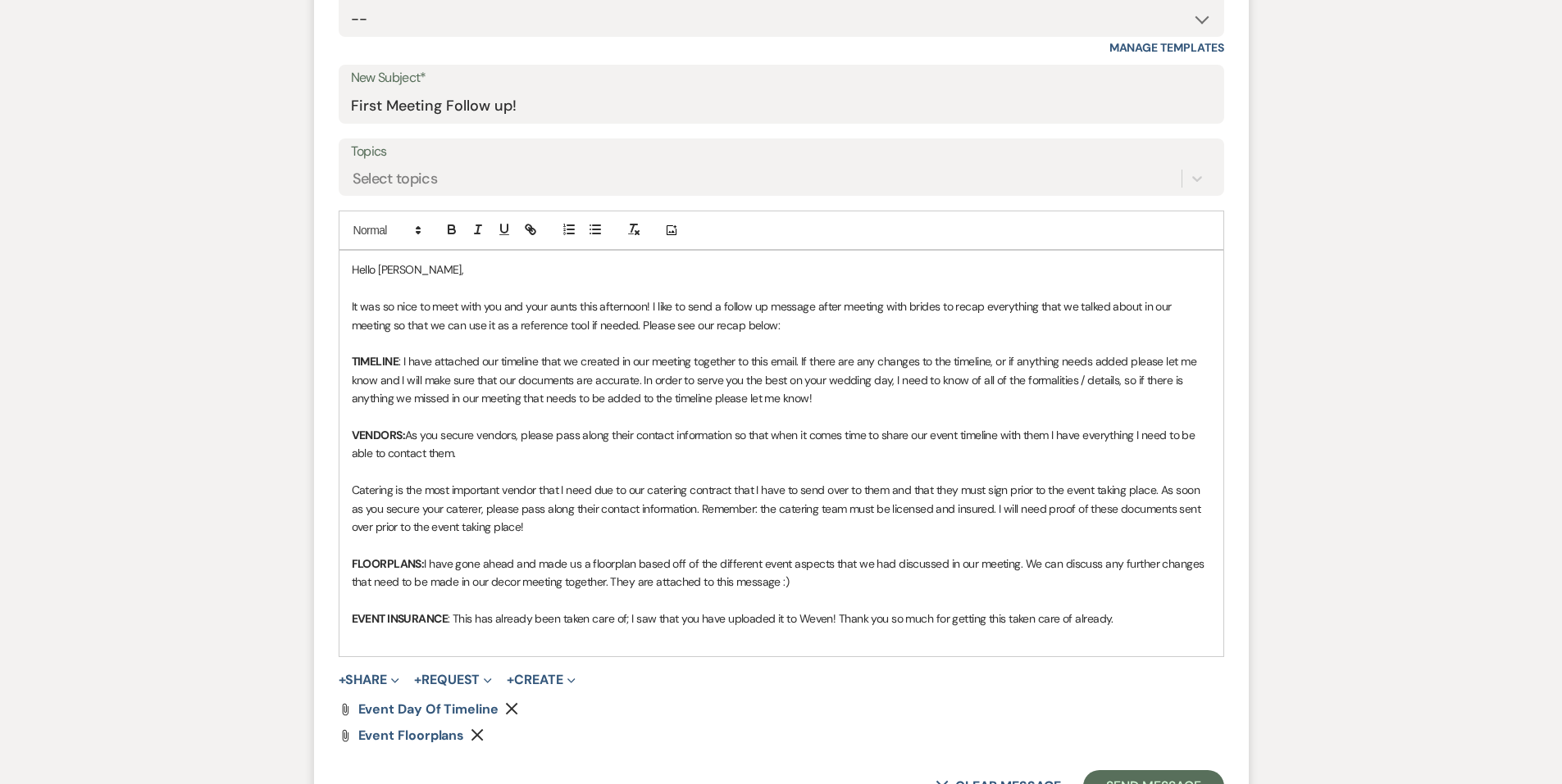
click at [1155, 624] on p "EVENT INSURANCE : This has already been taken care of; I saw that you have uplo…" at bounding box center [781, 618] width 860 height 18
click at [810, 620] on p "EVENT INSURANCE : This has already been taken care of; I saw that you have uplo…" at bounding box center [781, 618] width 860 height 18
click at [1122, 619] on p "EVENT INSURANCE : This has already been taken care of; I saw that you have uplo…" at bounding box center [781, 618] width 860 height 18
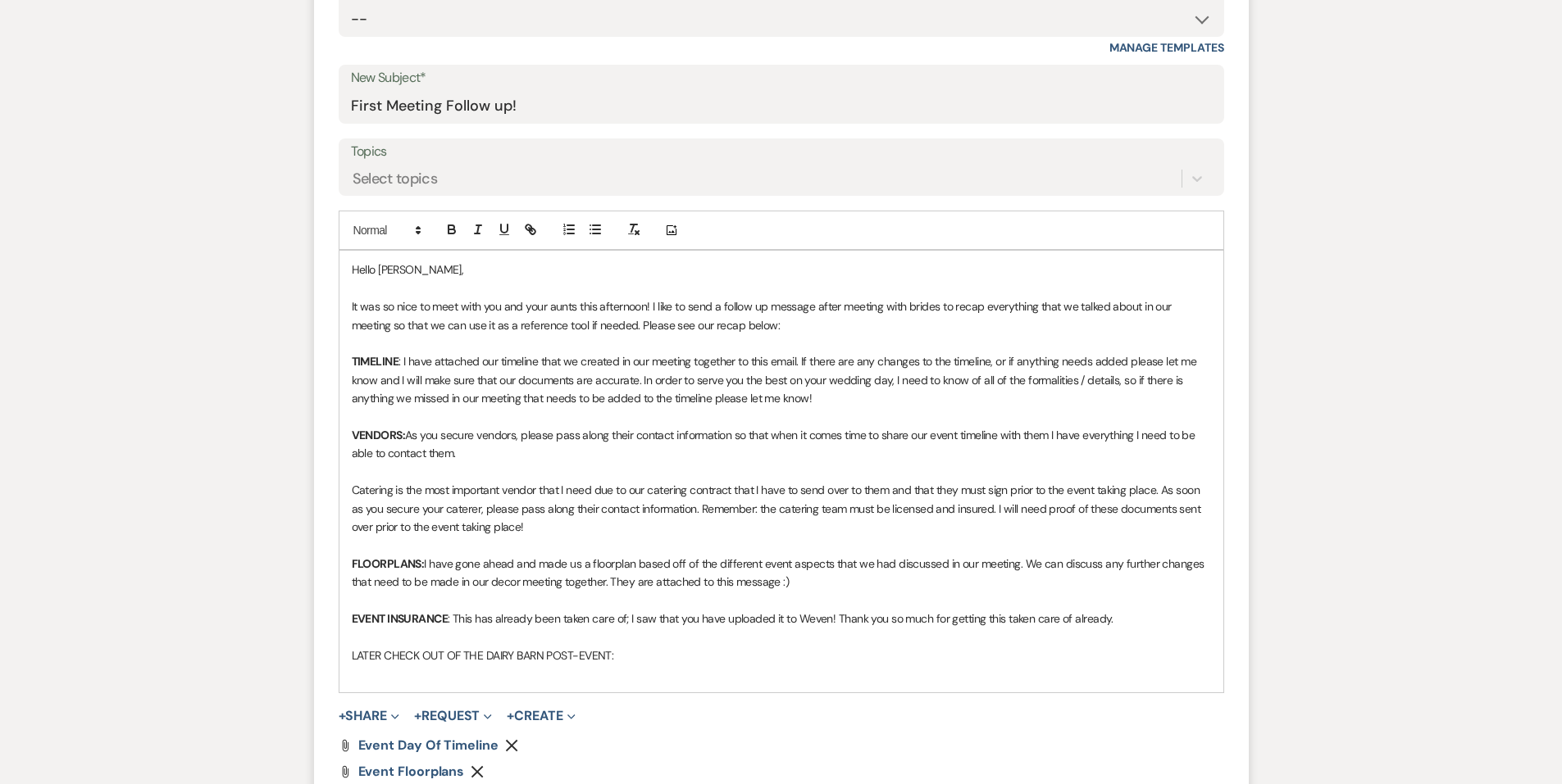
drag, startPoint x: 620, startPoint y: 652, endPoint x: 349, endPoint y: 664, distance: 271.3
click at [349, 664] on div "Hello [PERSON_NAME], It was so nice to meet with you and your aunts this aftern…" at bounding box center [781, 472] width 884 height 442
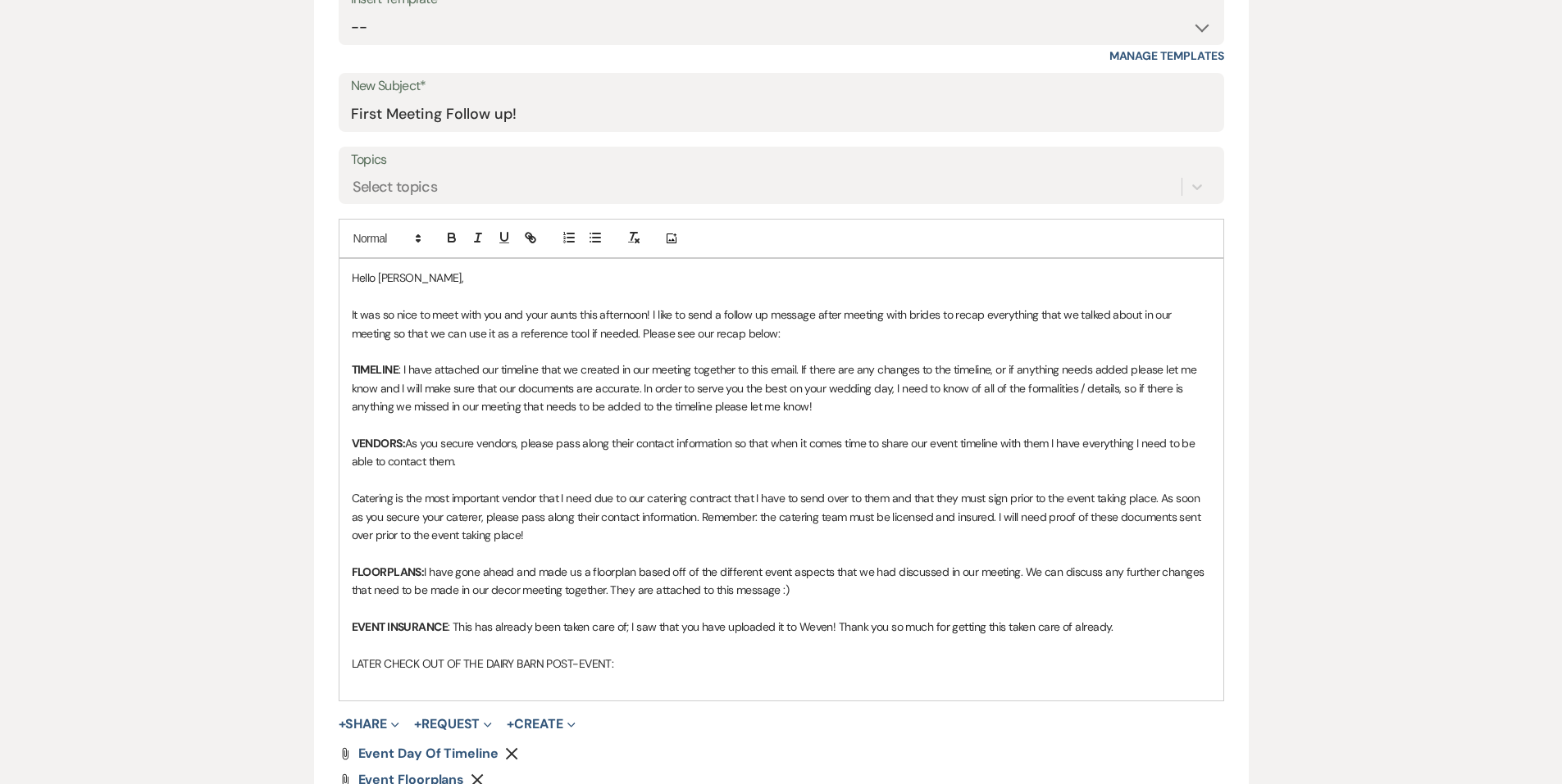
scroll to position [656, 0]
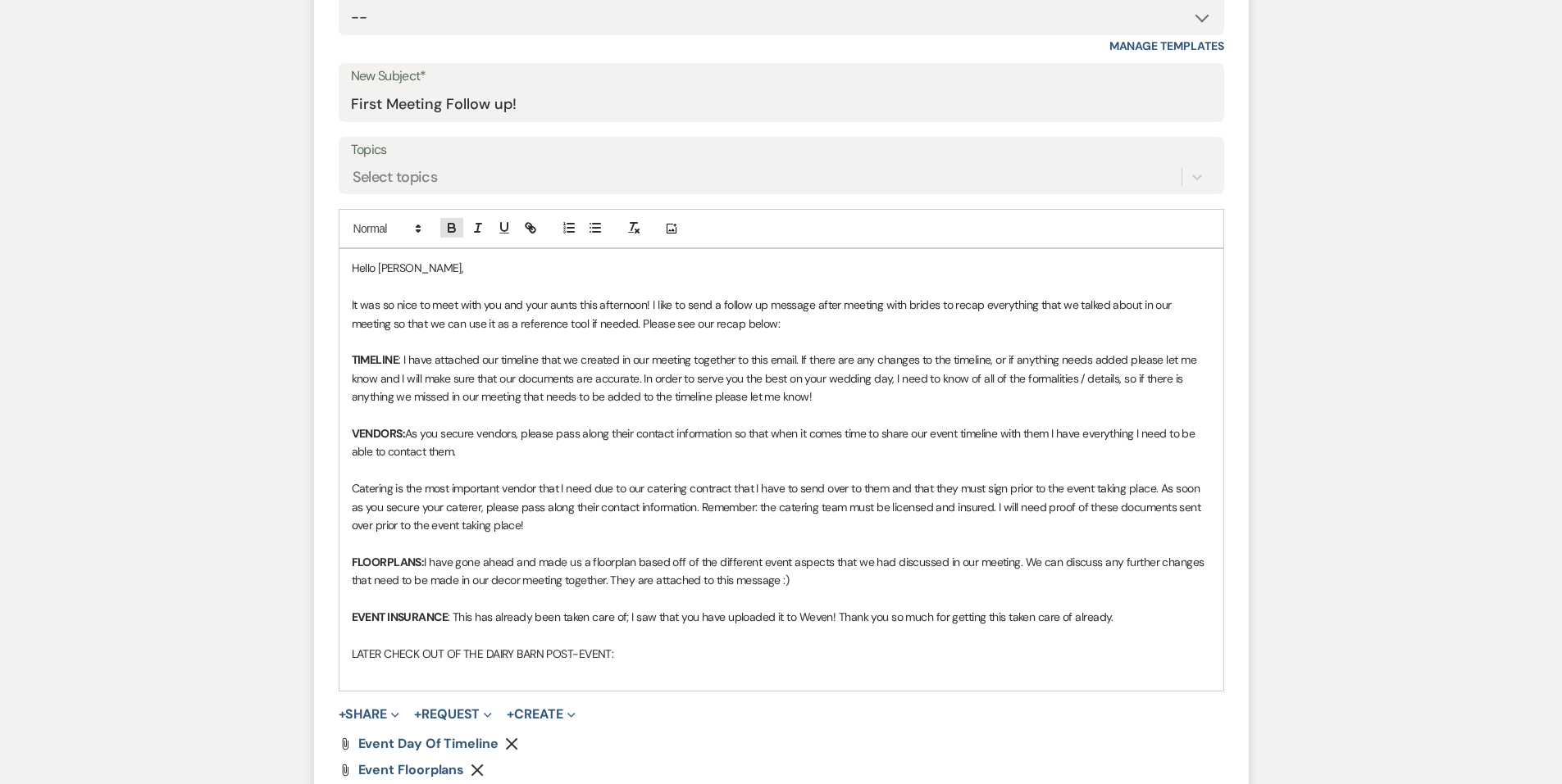
click at [449, 235] on icon "button" at bounding box center [452, 228] width 15 height 15
click at [657, 652] on p "LATER CHECK OUT OF THE DAIRY BARN POST-EVENT:" at bounding box center [781, 654] width 860 height 18
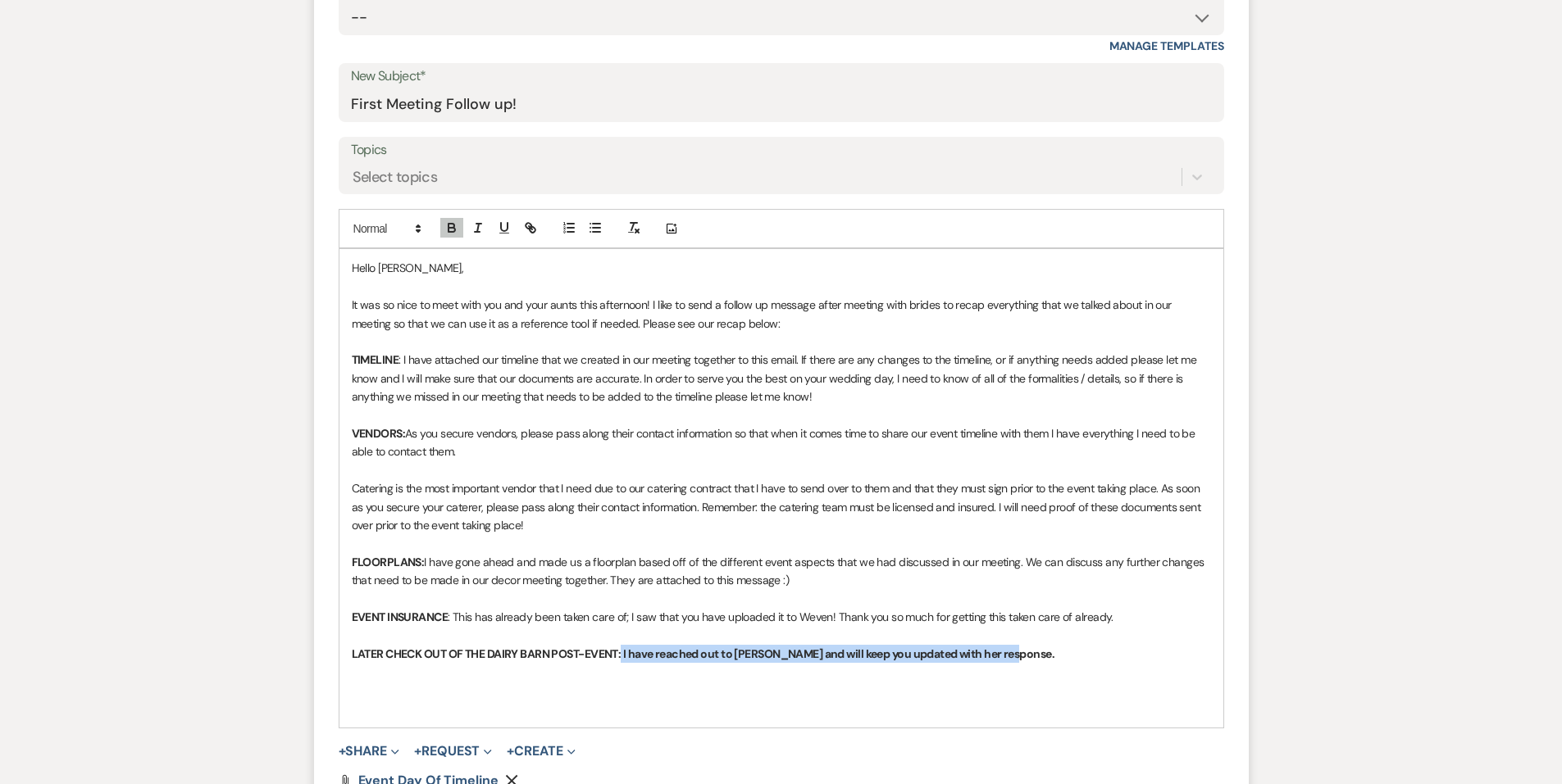
drag, startPoint x: 1049, startPoint y: 648, endPoint x: 625, endPoint y: 646, distance: 424.0
click at [625, 646] on p "LATER CHECK OUT OF THE DAIRY BARN POST-EVENT: I have reached out to [PERSON_NAM…" at bounding box center [781, 654] width 860 height 18
click at [457, 220] on icon "button" at bounding box center [452, 228] width 15 height 15
click at [1015, 671] on p at bounding box center [781, 671] width 860 height 18
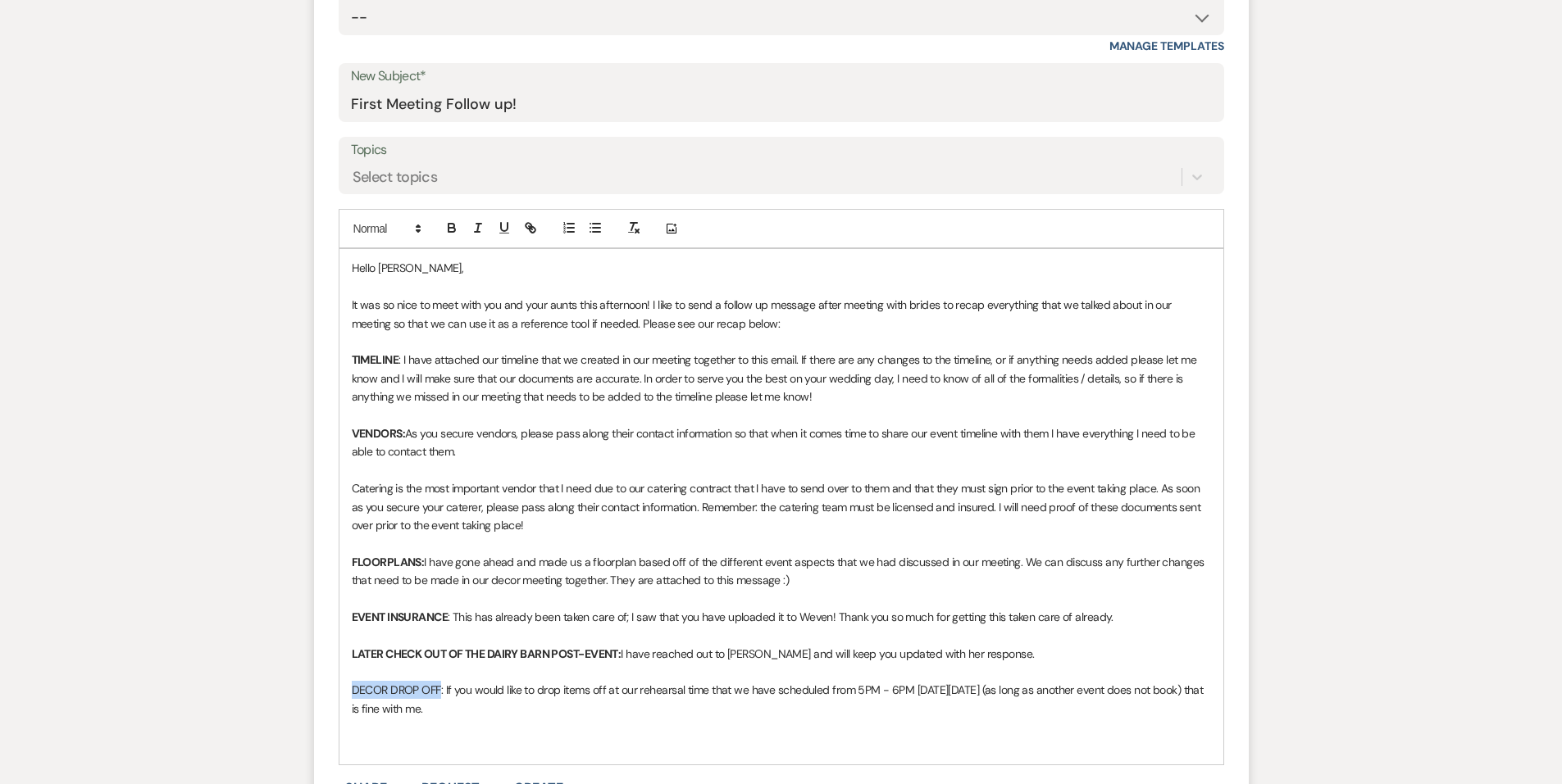
drag, startPoint x: 441, startPoint y: 685, endPoint x: 332, endPoint y: 698, distance: 109.8
click at [332, 698] on form "New Message X Draft saved! Recipients* Planning Portal Users ( [PERSON_NAME], […" at bounding box center [781, 387] width 935 height 1088
click at [445, 227] on icon "button" at bounding box center [452, 228] width 15 height 15
click at [527, 740] on p at bounding box center [781, 745] width 860 height 18
click at [869, 563] on p "FLOORPLANS: I have gone ahead and made us a floorplan based off of the differen…" at bounding box center [781, 572] width 860 height 37
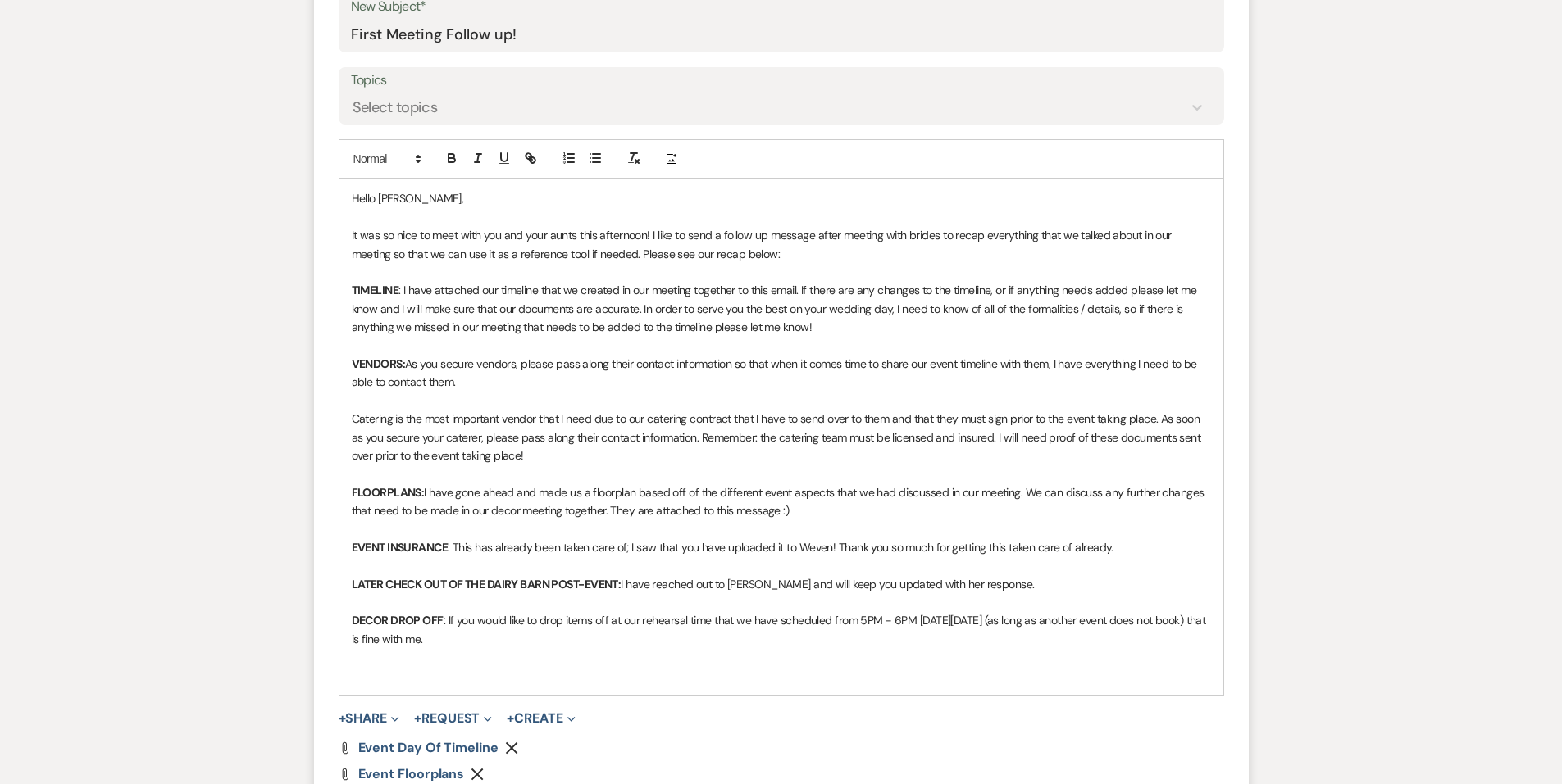
scroll to position [737, 0]
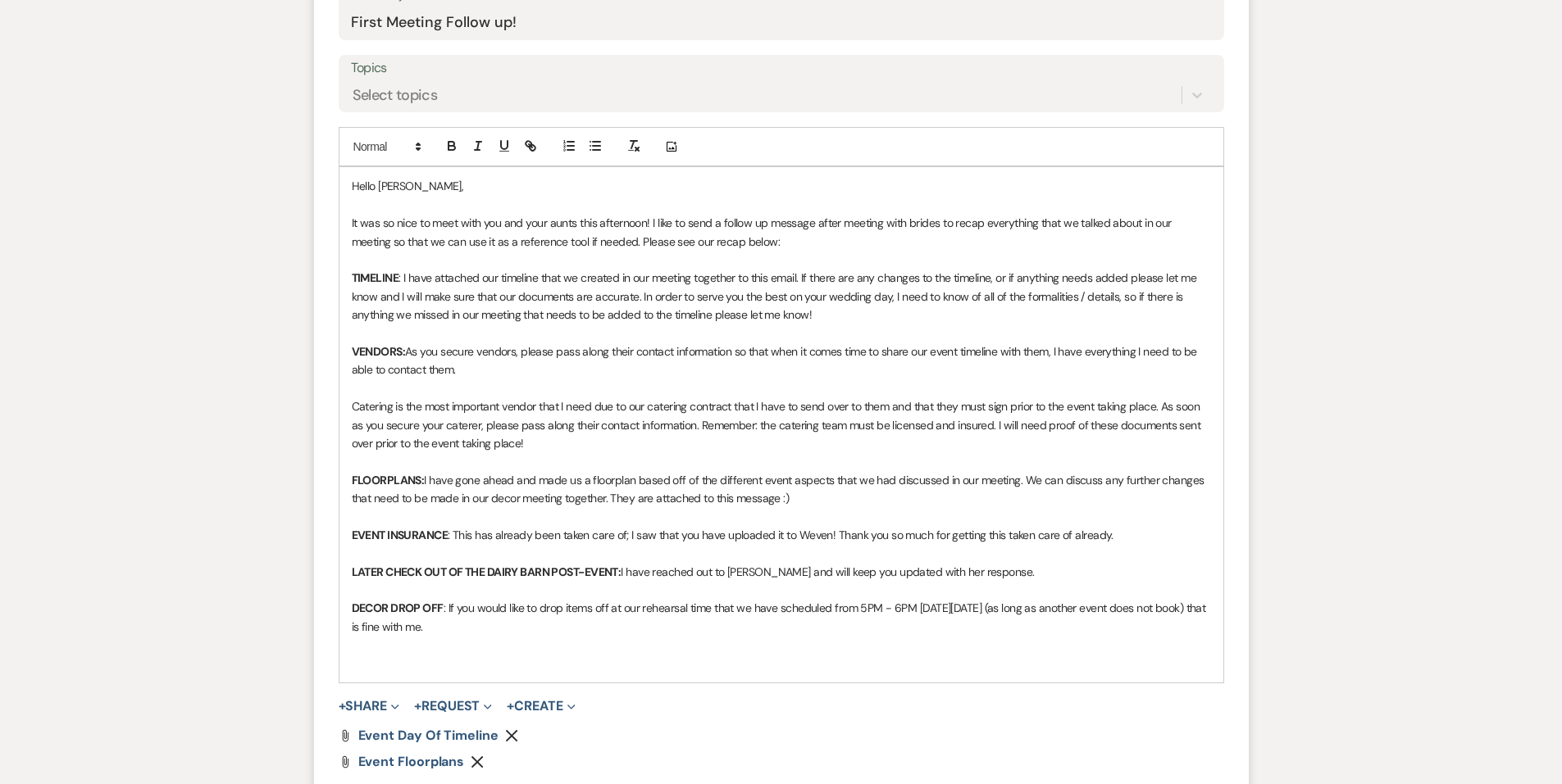
click at [716, 541] on p "EVENT INSURANCE : This has already been taken care of; I saw that you have uplo…" at bounding box center [781, 535] width 860 height 18
click at [739, 555] on p at bounding box center [781, 552] width 860 height 18
click at [649, 599] on p "DECOR DROP OFF : If you would like to drop items off at our rehearsal time that…" at bounding box center [781, 618] width 860 height 37
click at [618, 627] on p "DECOR DROP OFF : If you would like to drop items off at our rehearsal time that…" at bounding box center [781, 618] width 860 height 37
drag, startPoint x: 861, startPoint y: 606, endPoint x: 899, endPoint y: 602, distance: 38.2
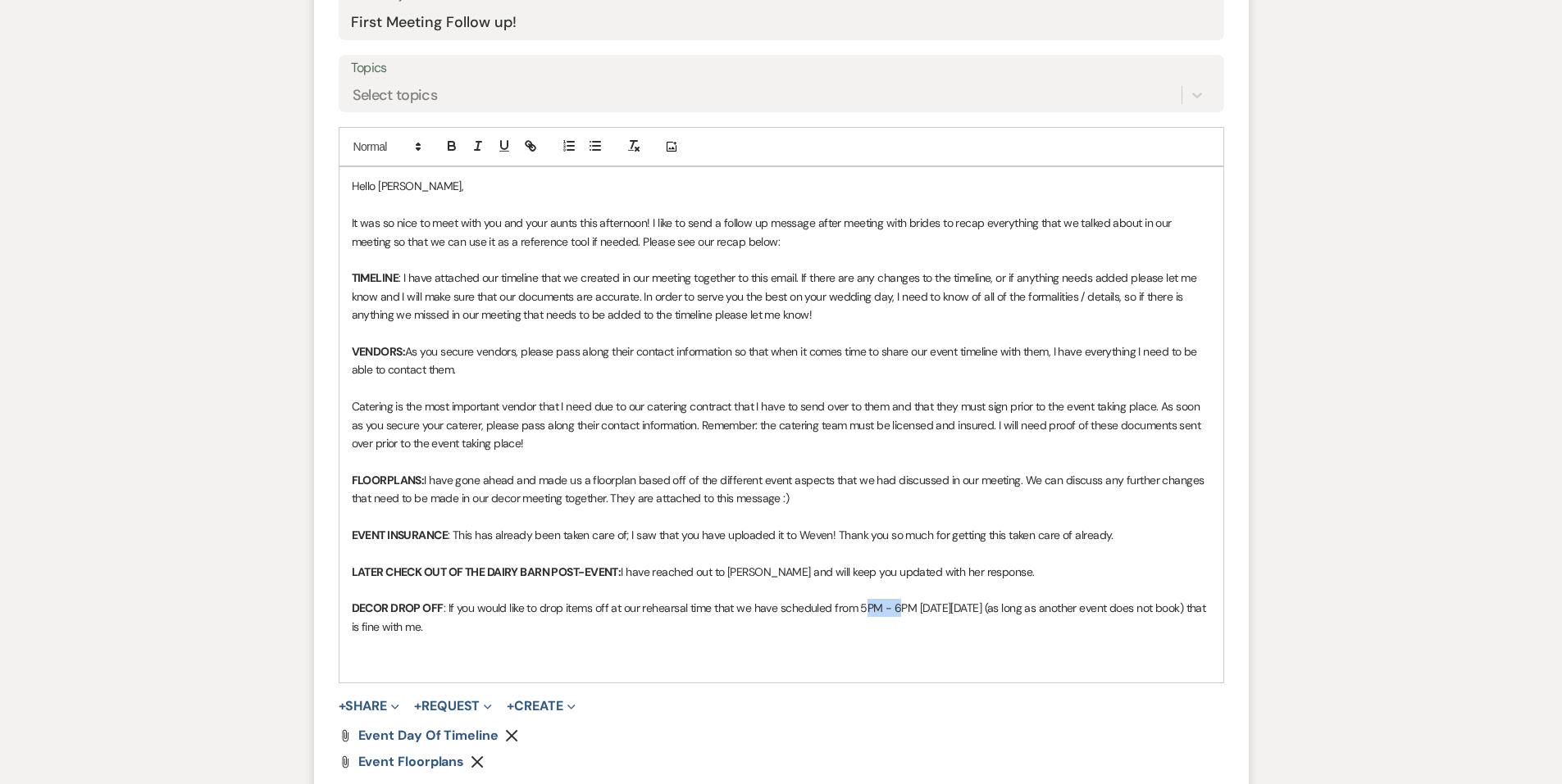
click at [899, 602] on p "DECOR DROP OFF : If you would like to drop items off at our rehearsal time that…" at bounding box center [781, 618] width 860 height 37
click at [829, 578] on p "LATER CHECK OUT OF THE DAIRY BARN POST-EVENT: I have reached out to [PERSON_NAM…" at bounding box center [781, 571] width 860 height 18
click at [394, 478] on strong "FLOORPLANS:" at bounding box center [388, 480] width 73 height 15
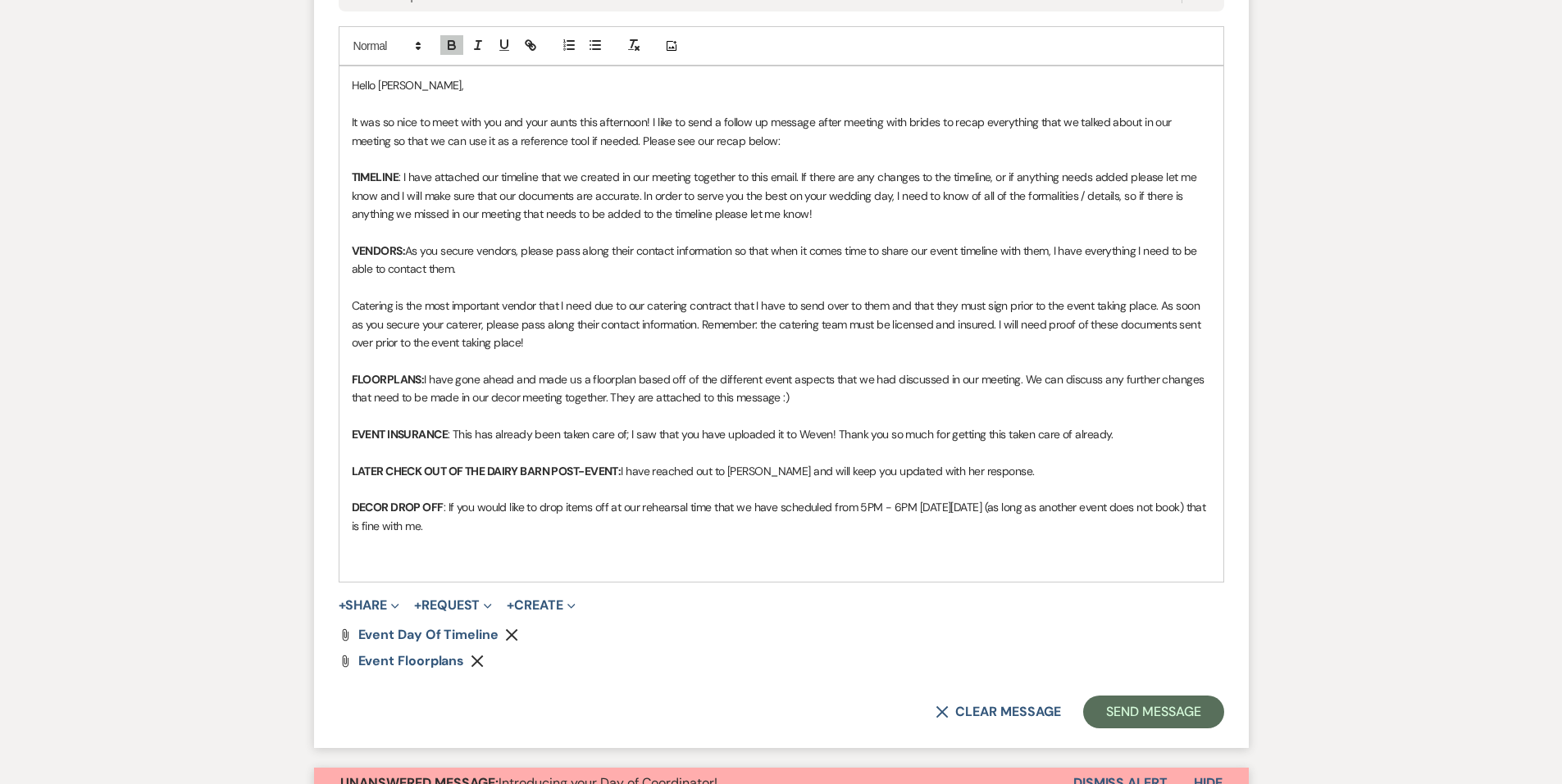
scroll to position [983, 0]
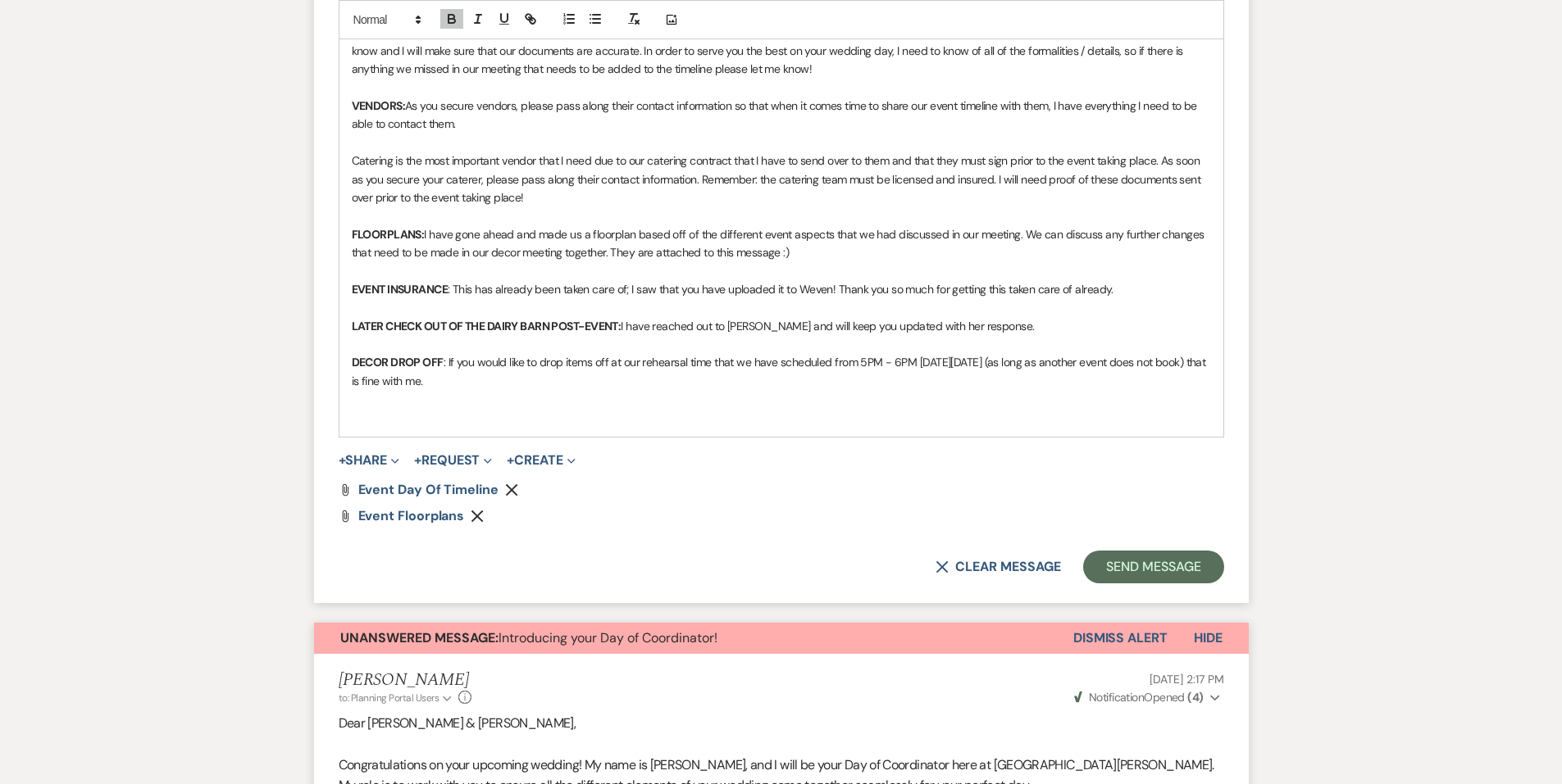
click at [487, 421] on p at bounding box center [781, 418] width 860 height 18
click at [534, 424] on p at bounding box center [781, 418] width 860 height 18
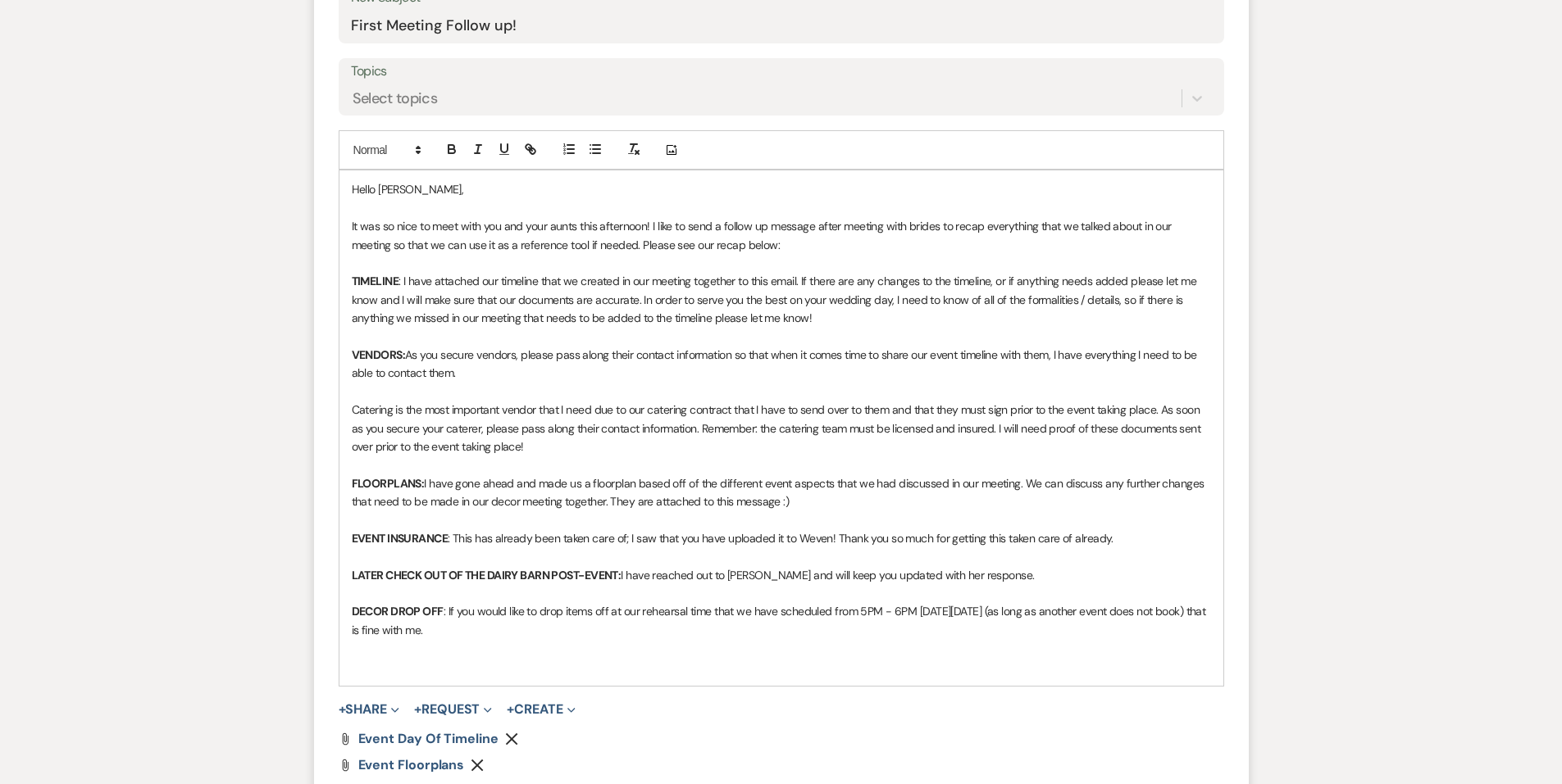
scroll to position [737, 0]
click at [733, 540] on p "EVENT INSURANCE : This has already been taken care of; I saw that you have uplo…" at bounding box center [781, 535] width 860 height 18
click at [432, 670] on p at bounding box center [781, 663] width 860 height 18
drag, startPoint x: 474, startPoint y: 666, endPoint x: 296, endPoint y: 652, distance: 178.5
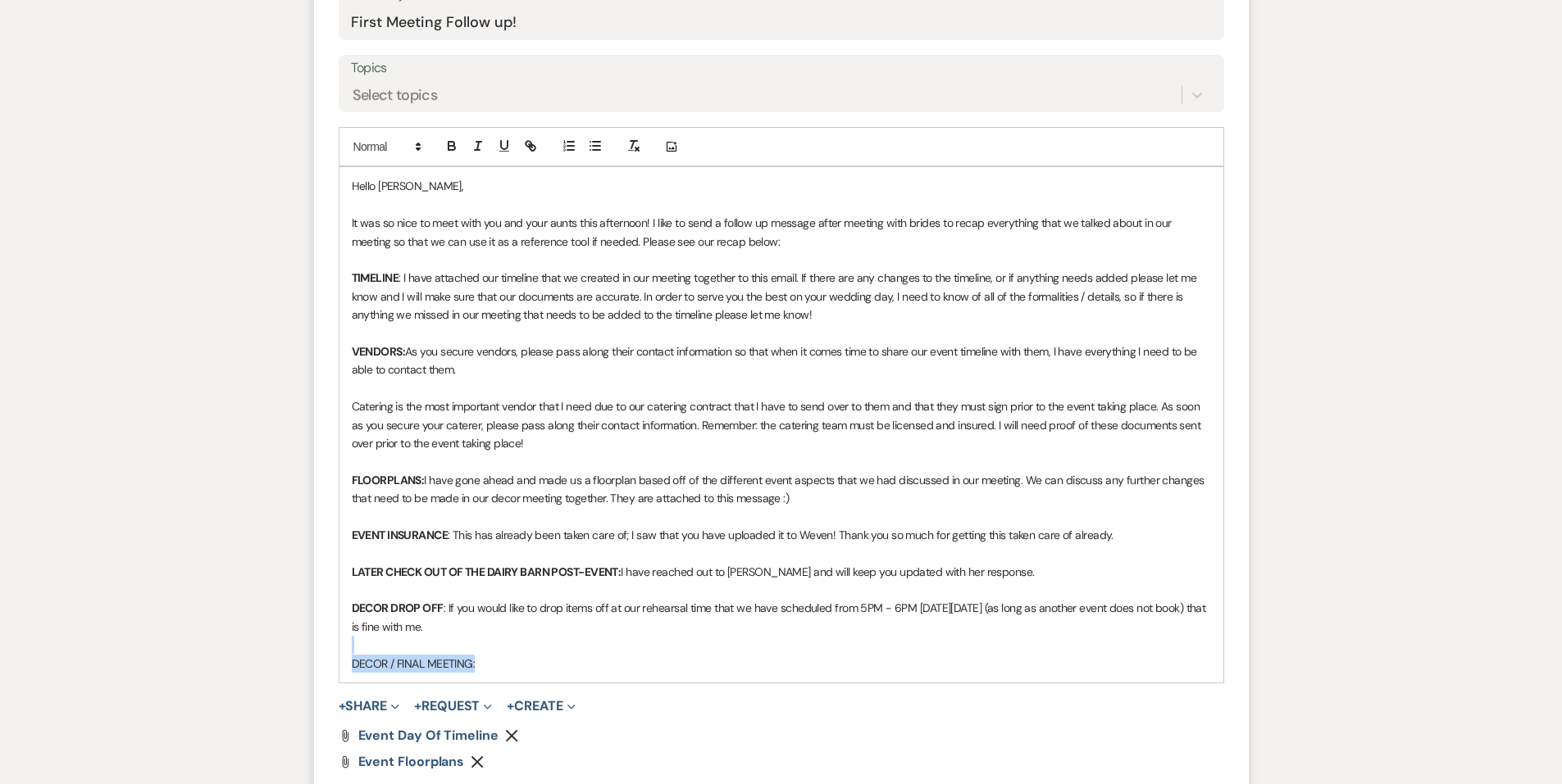
click at [438, 141] on div at bounding box center [490, 147] width 105 height 24
click at [450, 152] on icon "button" at bounding box center [452, 146] width 15 height 15
click at [514, 673] on p "DECOR / FINAL MEETING:" at bounding box center [781, 663] width 860 height 18
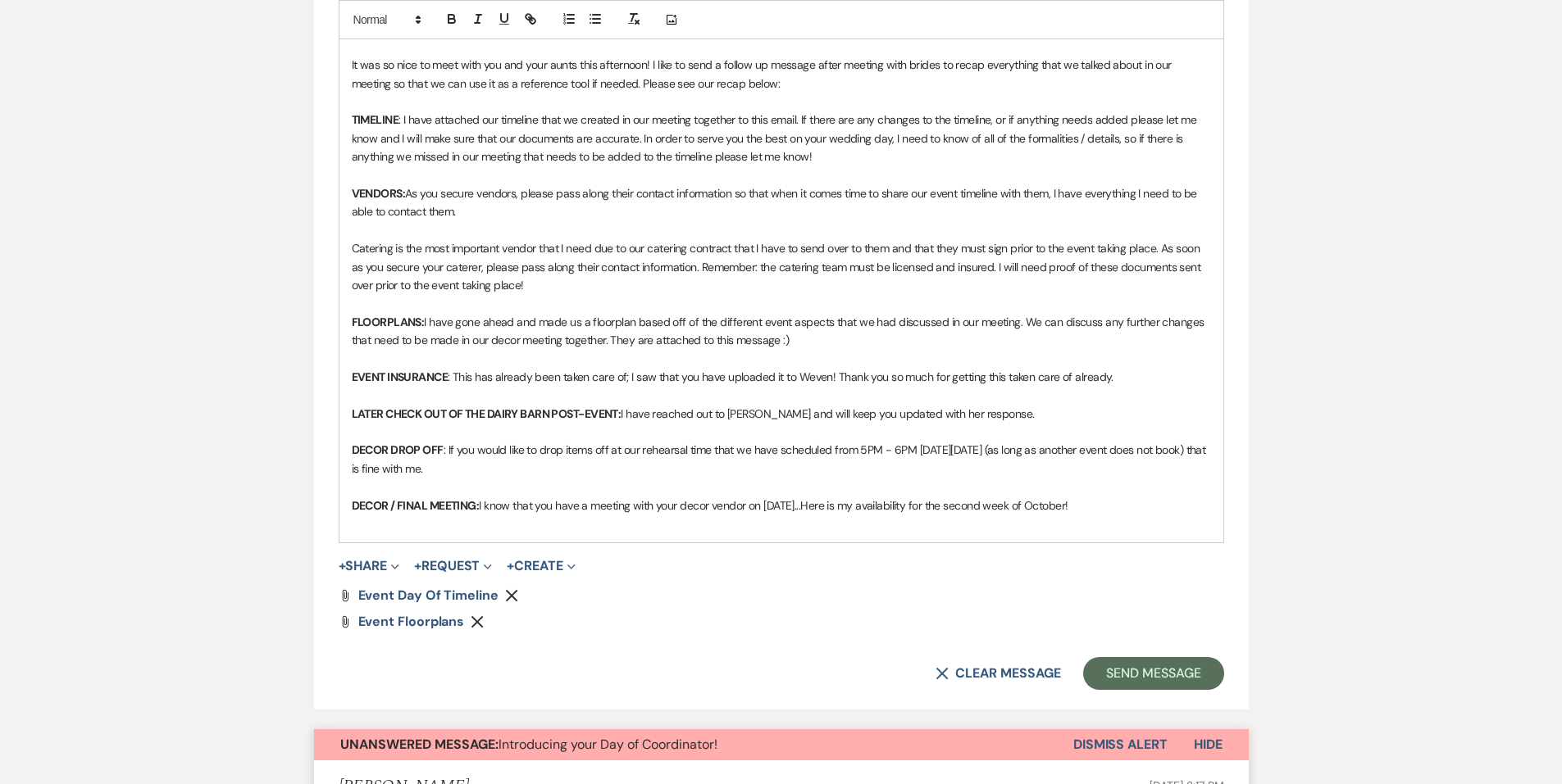
scroll to position [901, 0]
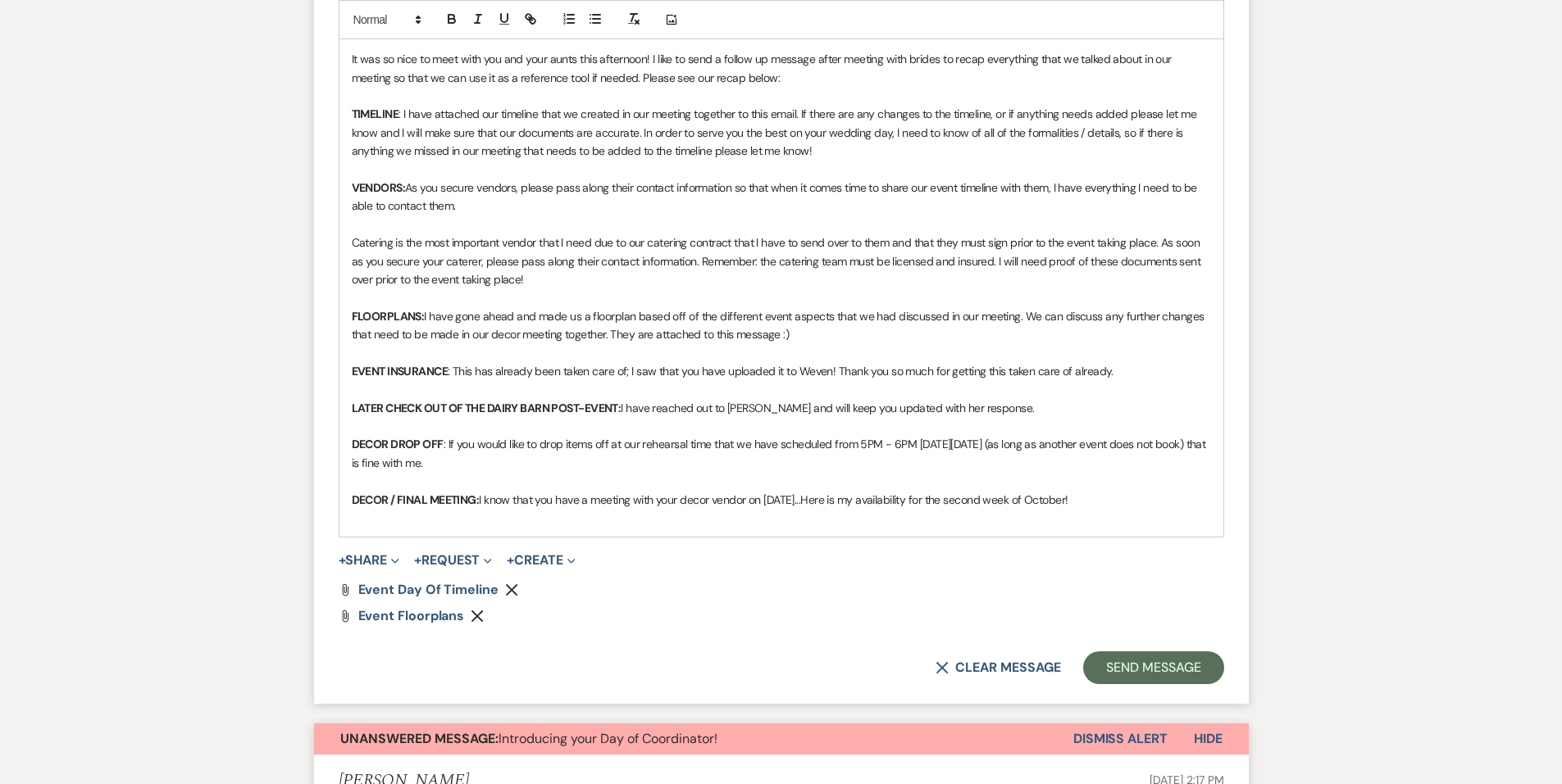
drag, startPoint x: 1150, startPoint y: 500, endPoint x: 959, endPoint y: 498, distance: 191.0
click at [959, 498] on p "DECOR / FINAL MEETING: I know that you have a meeting with your decor vendor on…" at bounding box center [781, 499] width 860 height 18
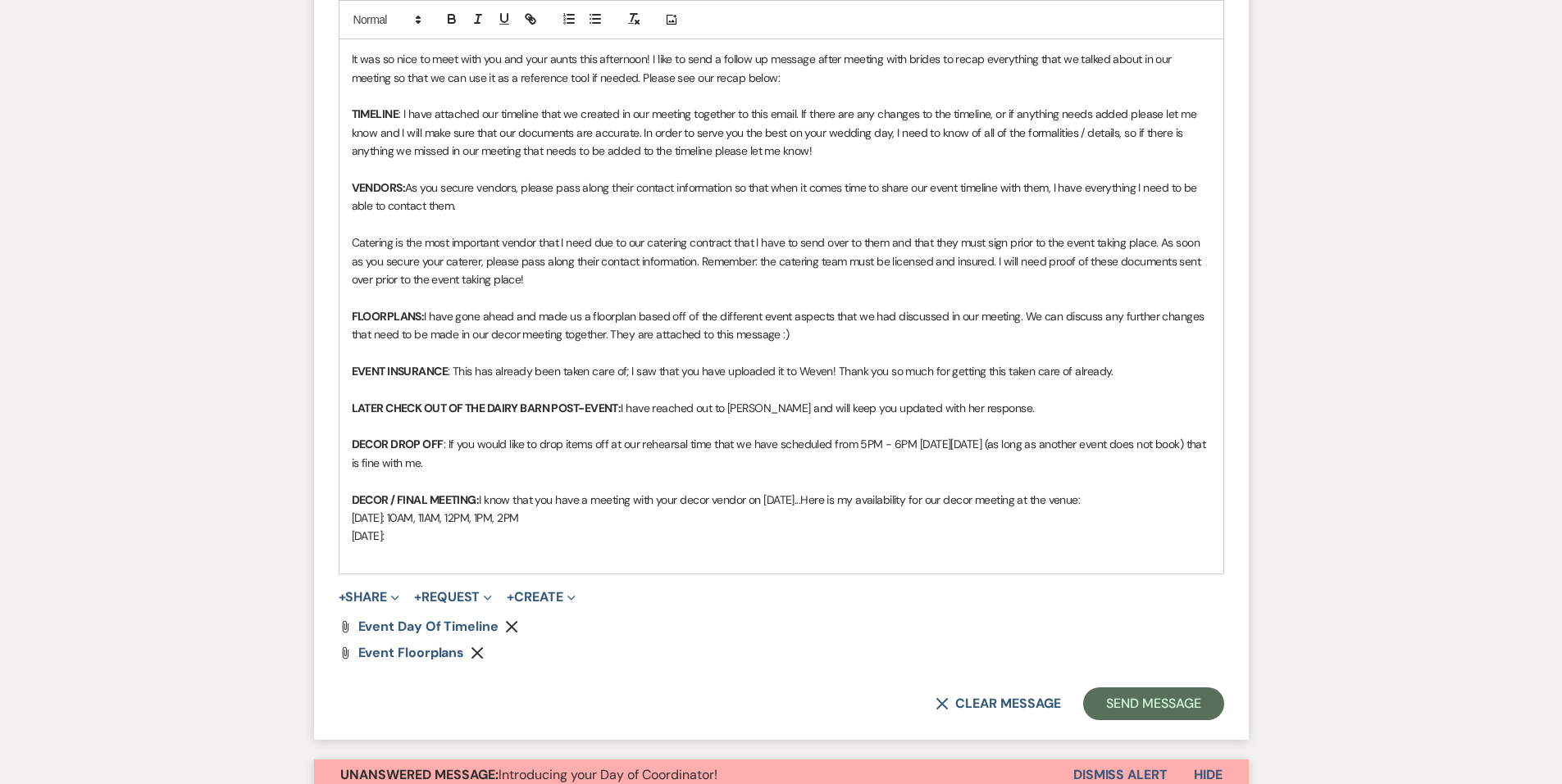
drag, startPoint x: 559, startPoint y: 514, endPoint x: 418, endPoint y: 518, distance: 141.1
click at [418, 518] on p "[DATE]: 10AM, 11AM, 12PM, 1PM, 2PM" at bounding box center [781, 517] width 860 height 18
copy p "10AM, 11AM, 12PM, 1PM, 2PM"
click at [437, 540] on p "[DATE]:" at bounding box center [781, 536] width 860 height 18
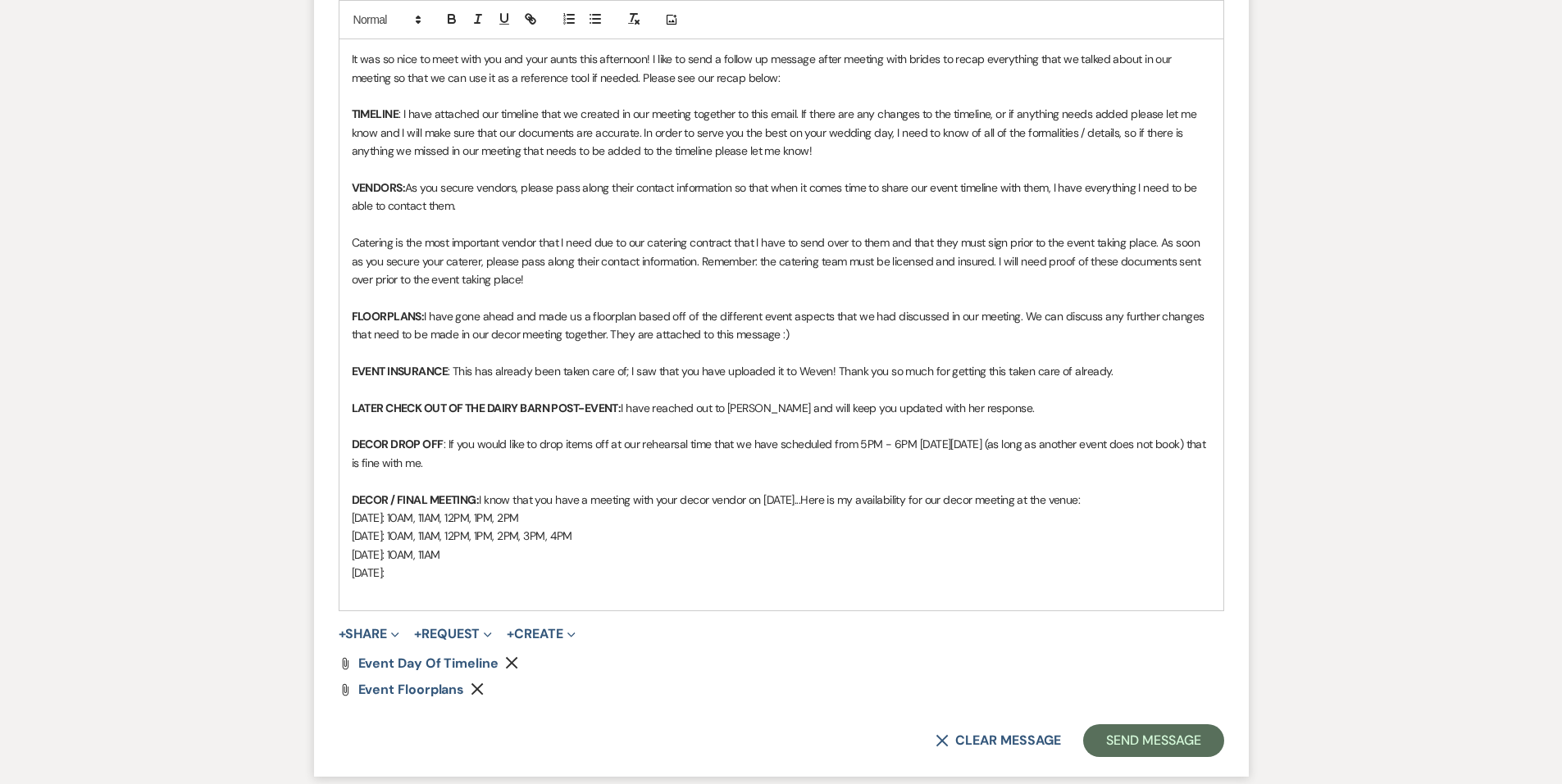
drag, startPoint x: 554, startPoint y: 516, endPoint x: 418, endPoint y: 525, distance: 136.3
click at [418, 525] on p "[DATE]: 10AM, 11AM, 12PM, 1PM, 2PM" at bounding box center [781, 517] width 860 height 18
copy p "10AM, 11AM, 12PM, 1PM, 2PM"
click at [438, 572] on p "[DATE]:" at bounding box center [781, 572] width 860 height 18
click at [376, 582] on p "[DATE]: 10AM, 11AM, 12PM, 1PM, 2PM" at bounding box center [781, 572] width 860 height 18
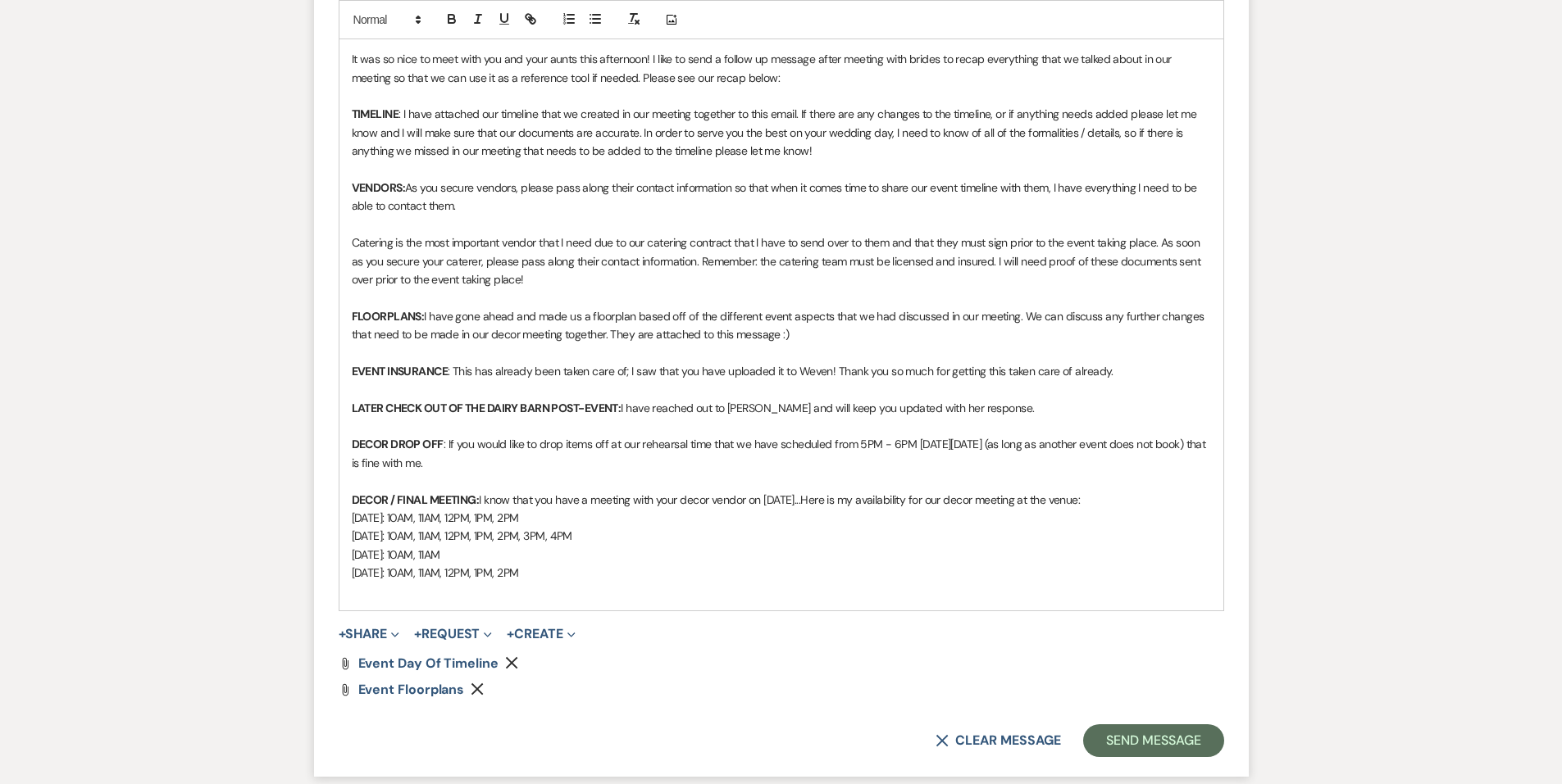
click at [374, 595] on p at bounding box center [781, 591] width 860 height 18
drag, startPoint x: 632, startPoint y: 539, endPoint x: 424, endPoint y: 535, distance: 208.0
click at [424, 535] on p "[DATE]: 10AM, 11AM, 12PM, 1PM, 2PM, 3PM, 4PM" at bounding box center [781, 536] width 860 height 18
copy p "10AM, 11AM, 12PM, 1PM, 2PM, 3PM, 4PM"
click at [434, 588] on p "[DATE]:" at bounding box center [781, 591] width 860 height 18
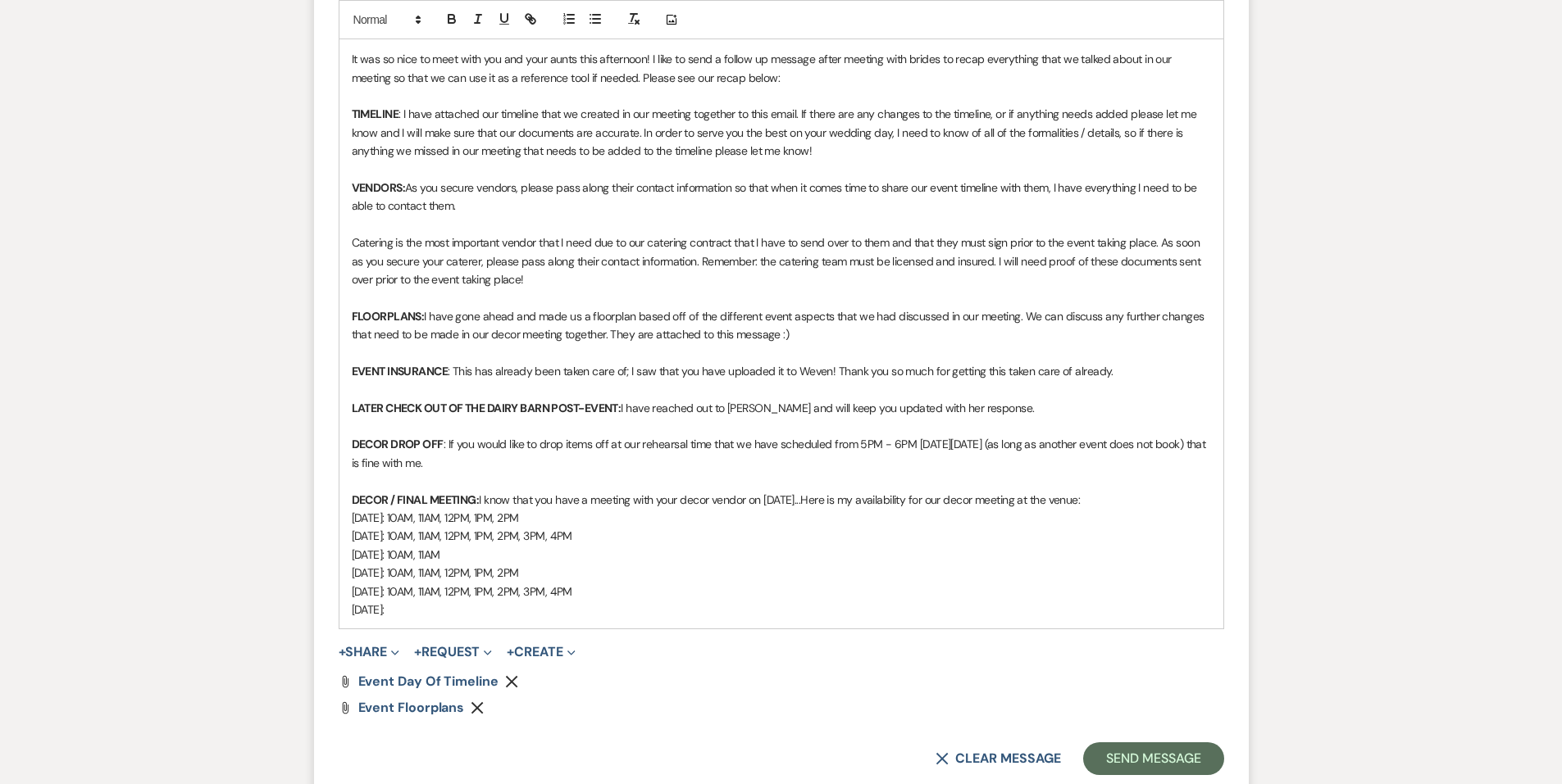
drag, startPoint x: 620, startPoint y: 595, endPoint x: 424, endPoint y: 587, distance: 196.2
click at [424, 587] on p "[DATE]: 10AM, 11AM, 12PM, 1PM, 2PM, 3PM, 4PM" at bounding box center [781, 591] width 860 height 18
copy p "10AM, 11AM, 12PM, 1PM, 2PM, 3PM, 4PM"
click at [442, 619] on div "Hello [PERSON_NAME], It was so nice to meet with you and your aunts this aftern…" at bounding box center [781, 316] width 884 height 625
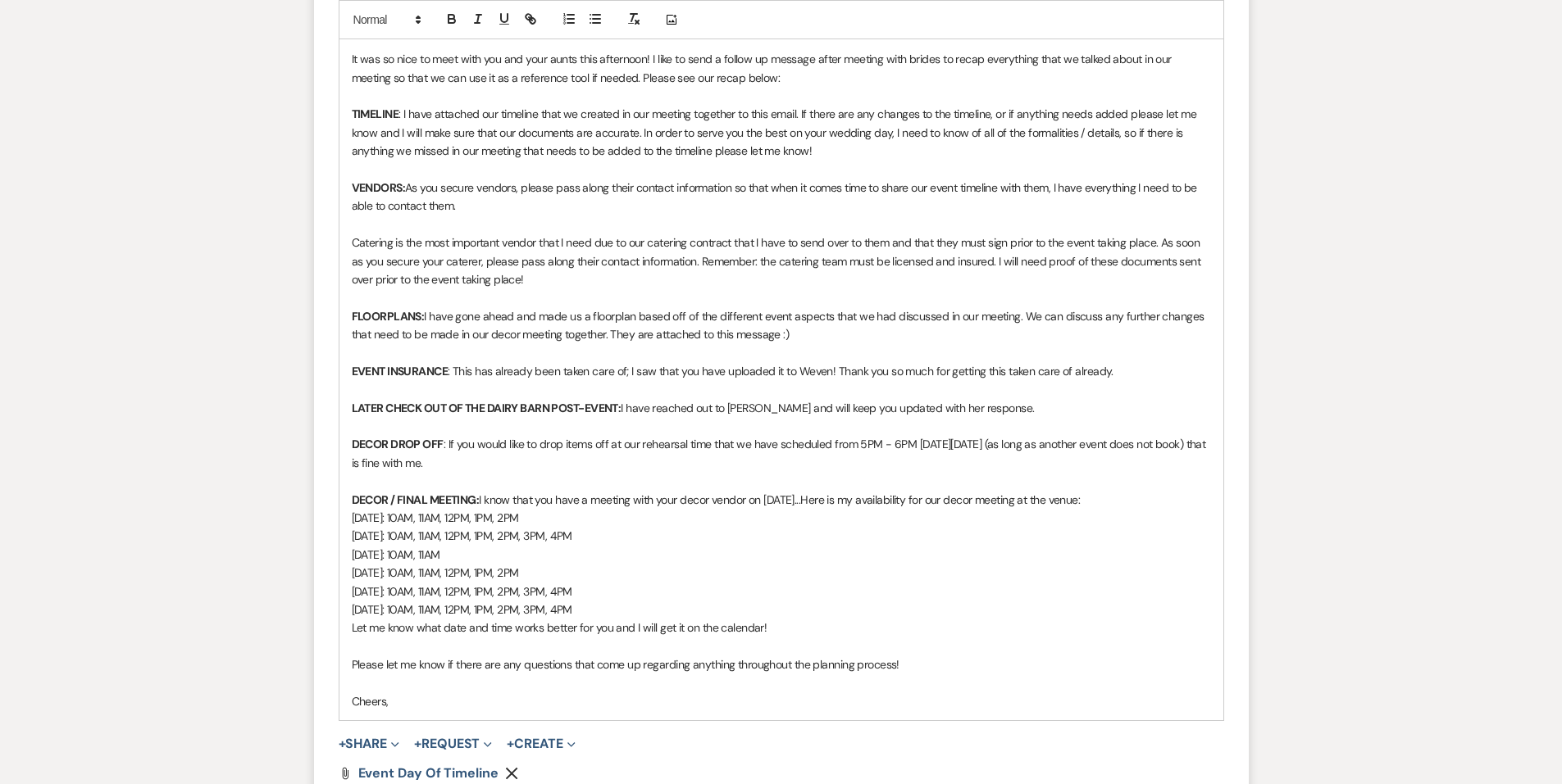
click at [437, 485] on p at bounding box center [781, 481] width 860 height 18
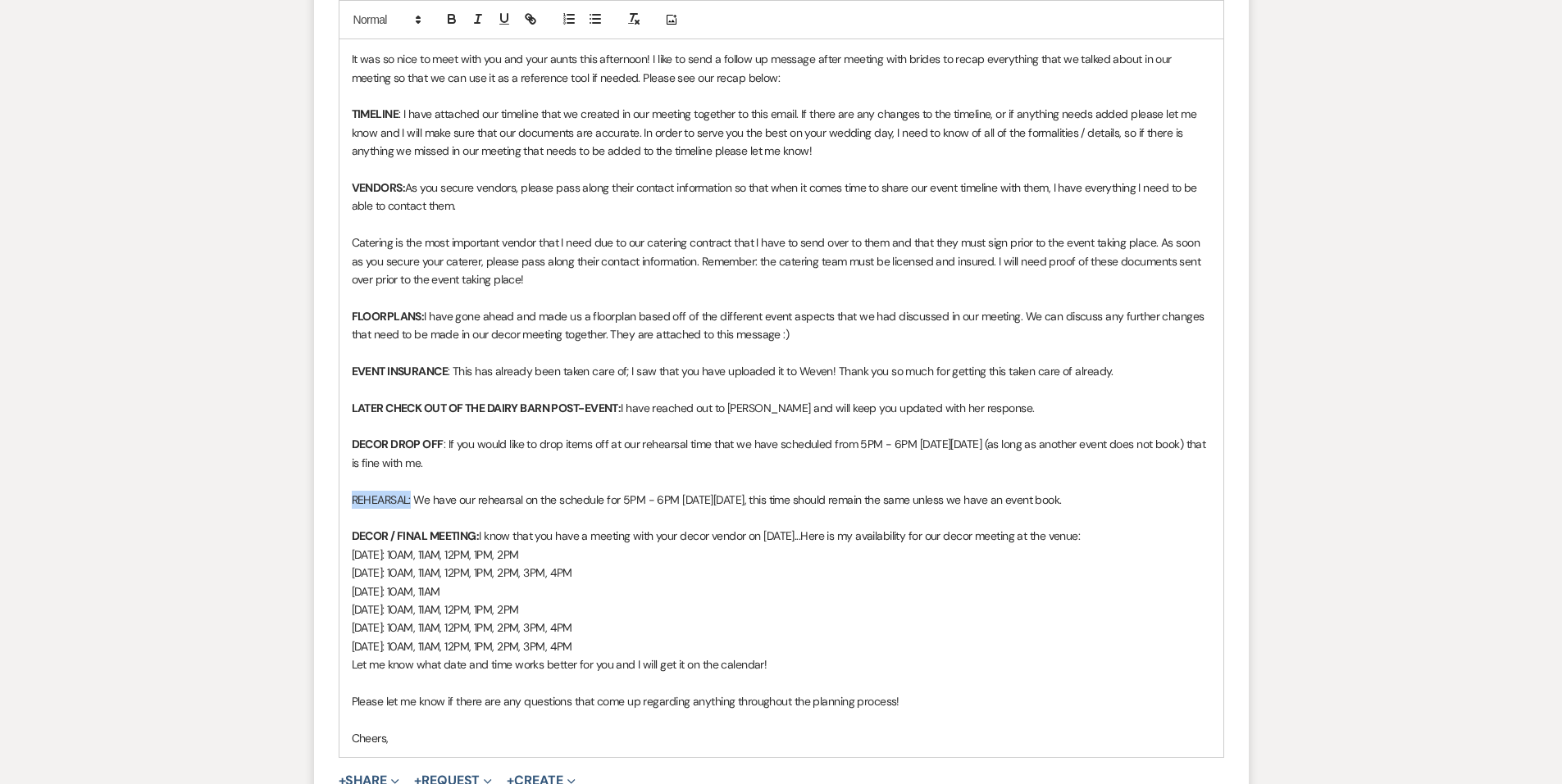
drag, startPoint x: 411, startPoint y: 500, endPoint x: 341, endPoint y: 500, distance: 70.0
click at [341, 500] on div "Hello [PERSON_NAME], It was so nice to meet with you and your aunts this aftern…" at bounding box center [781, 380] width 884 height 754
click at [441, 18] on button "button" at bounding box center [451, 19] width 23 height 20
click at [566, 523] on p at bounding box center [781, 517] width 860 height 18
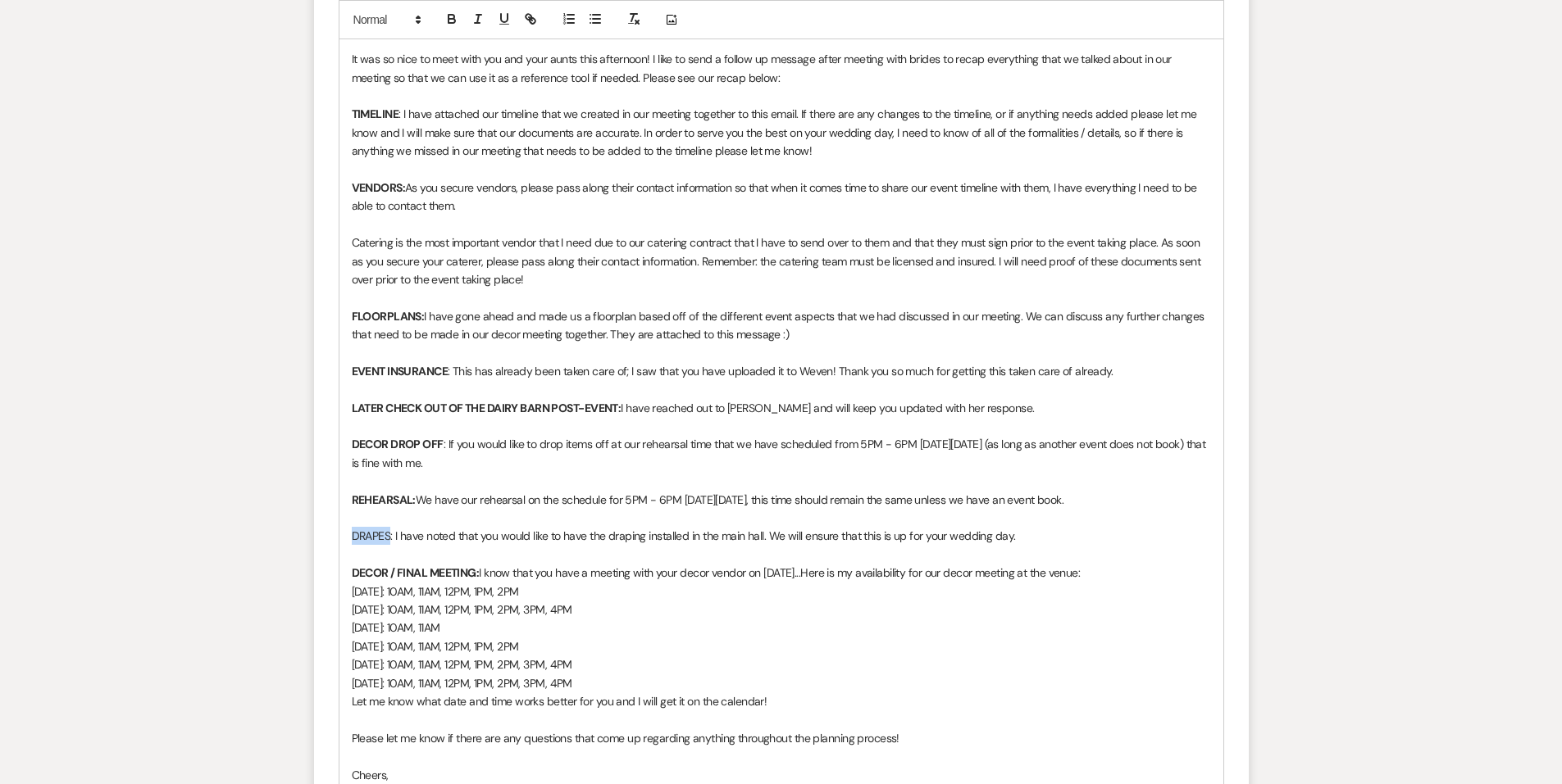
drag, startPoint x: 345, startPoint y: 536, endPoint x: 391, endPoint y: 536, distance: 46.0
click at [391, 536] on div "Hello [PERSON_NAME], It was so nice to meet with you and your aunts this aftern…" at bounding box center [781, 399] width 884 height 791
click at [456, 25] on icon "button" at bounding box center [452, 19] width 15 height 15
click at [591, 517] on p at bounding box center [781, 517] width 860 height 18
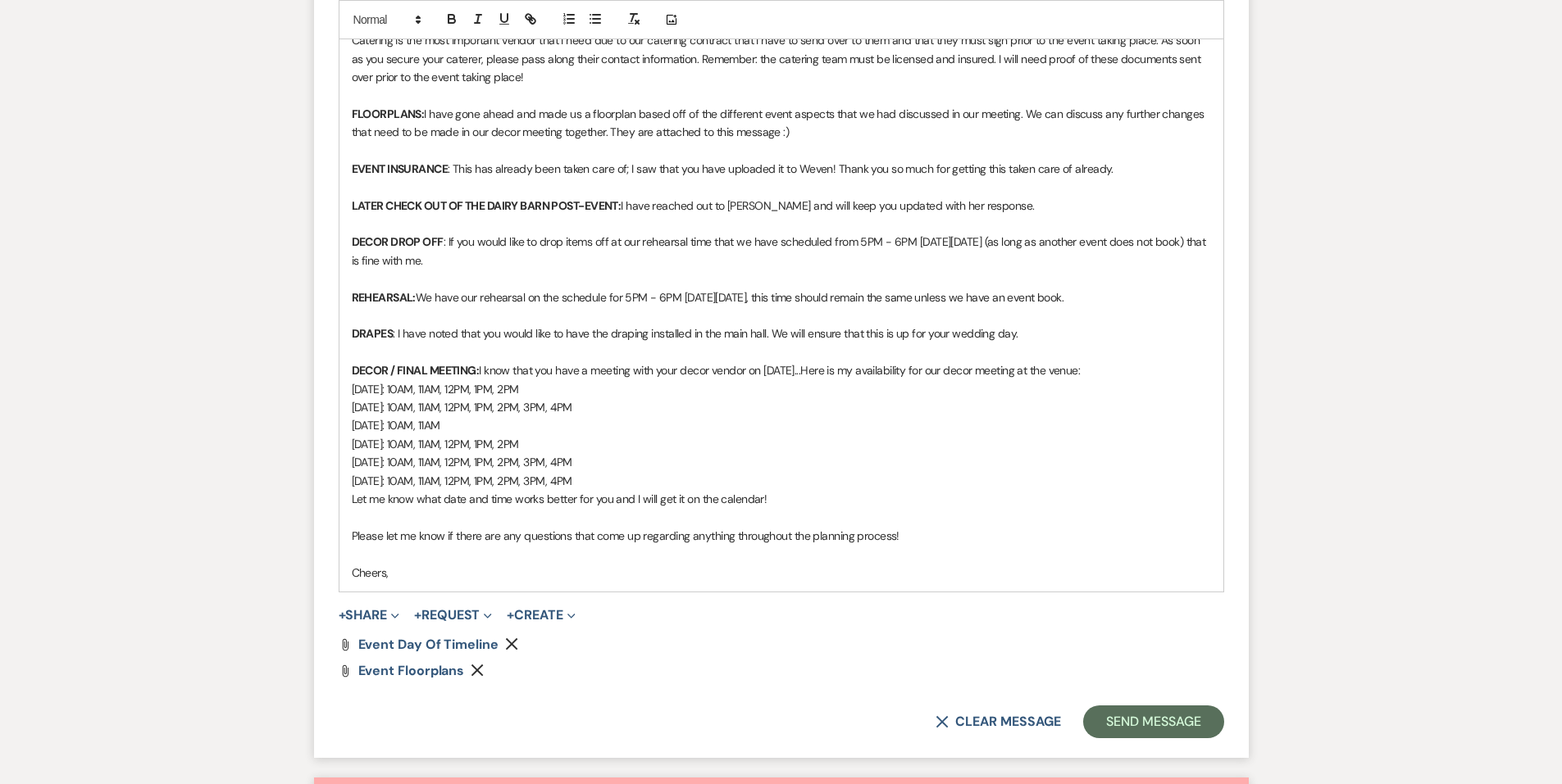
scroll to position [1311, 0]
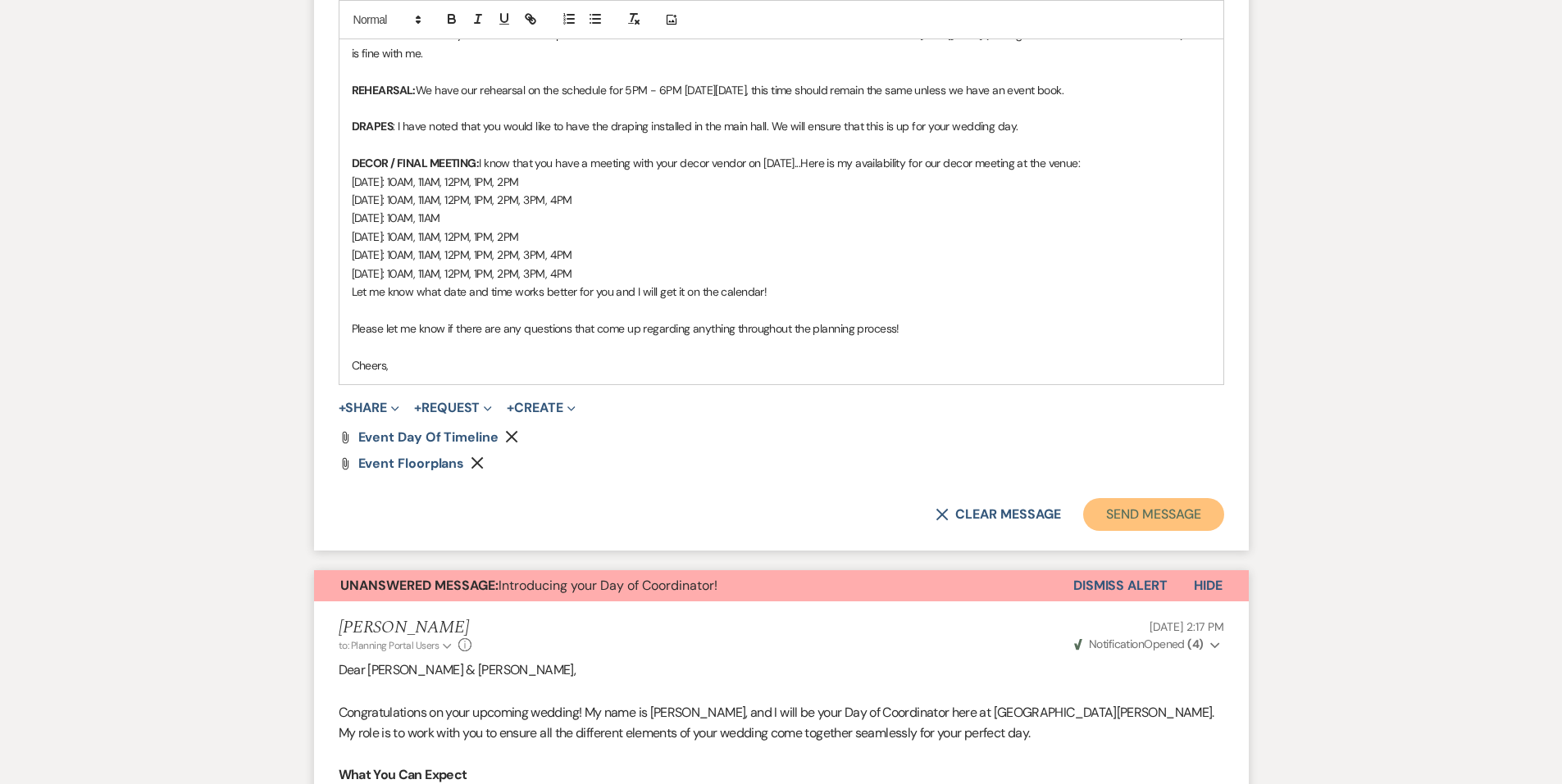
click at [1109, 526] on button "Send Message" at bounding box center [1153, 514] width 140 height 33
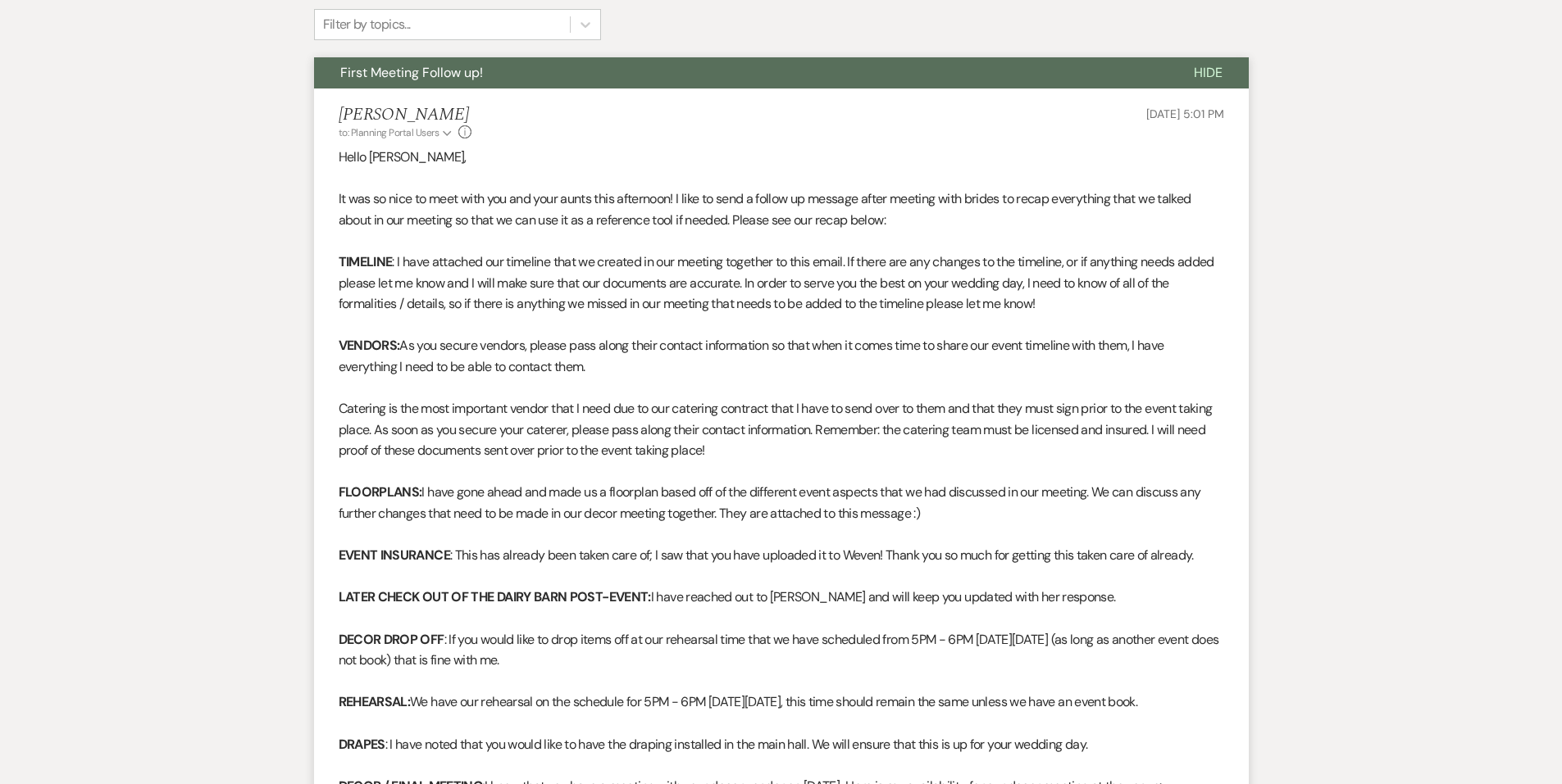
scroll to position [0, 0]
